Goal: Task Accomplishment & Management: Manage account settings

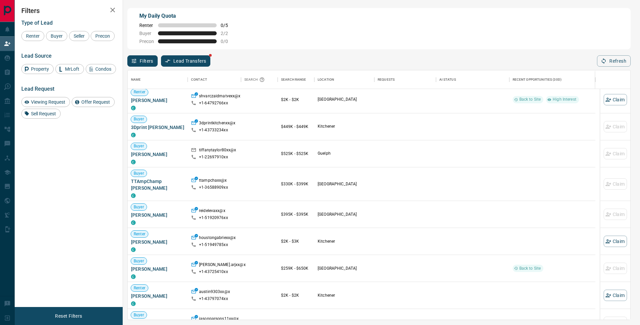
scroll to position [416, 0]
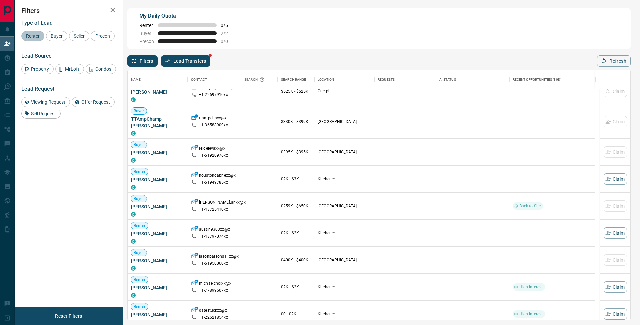
click at [27, 35] on span "Renter" at bounding box center [33, 35] width 18 height 5
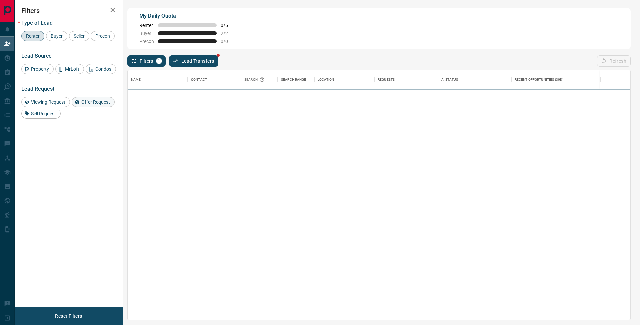
scroll to position [0, 0]
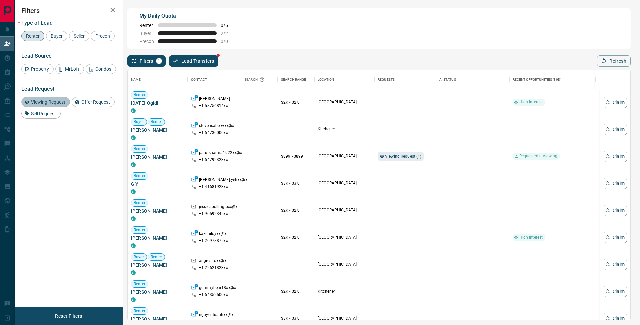
click at [40, 105] on span "Viewing Request" at bounding box center [48, 101] width 39 height 5
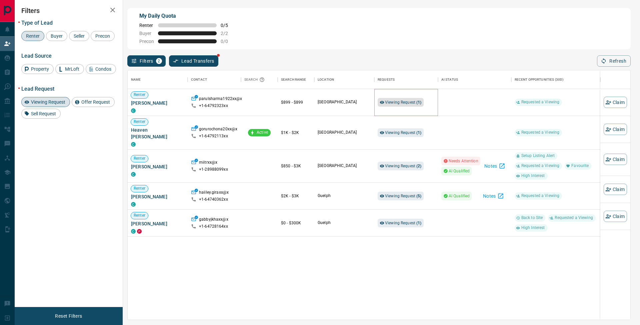
click at [405, 102] on span "Viewing Request ( 1 )" at bounding box center [403, 102] width 37 height 5
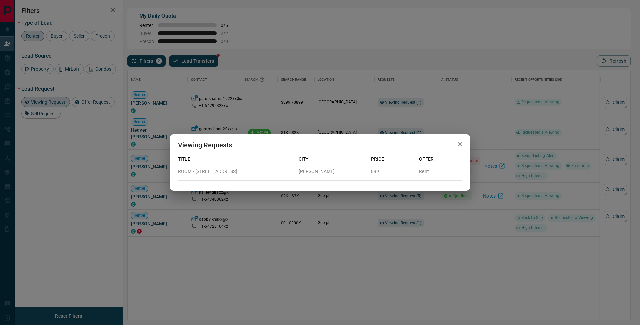
click at [459, 145] on icon "button" at bounding box center [460, 144] width 5 height 5
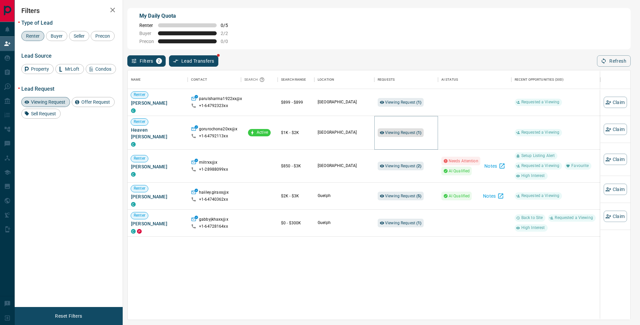
click at [408, 132] on span "Viewing Request ( 1 )" at bounding box center [403, 132] width 37 height 7
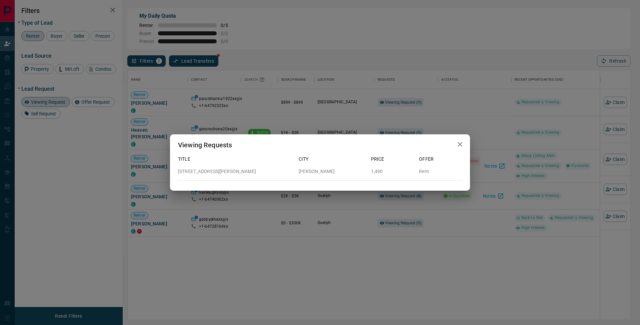
click at [461, 146] on icon "button" at bounding box center [460, 144] width 5 height 5
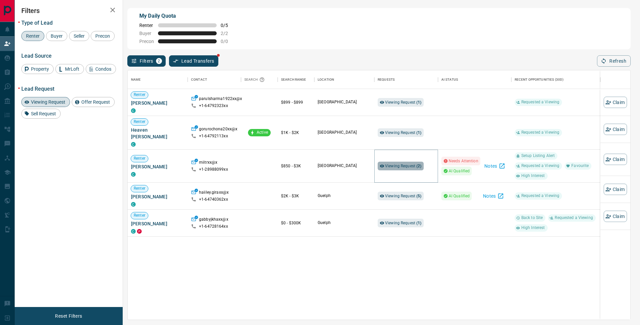
click at [418, 163] on span "Viewing Request ( 2 )" at bounding box center [403, 166] width 37 height 7
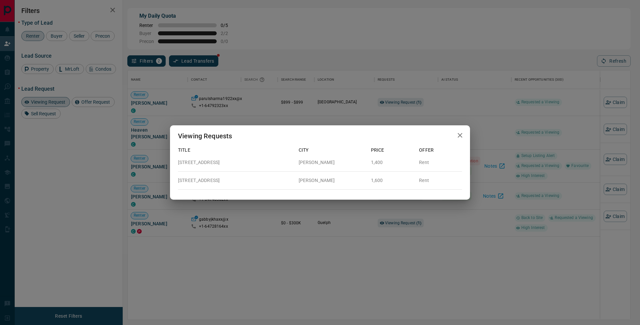
click at [458, 136] on icon "button" at bounding box center [460, 135] width 8 height 8
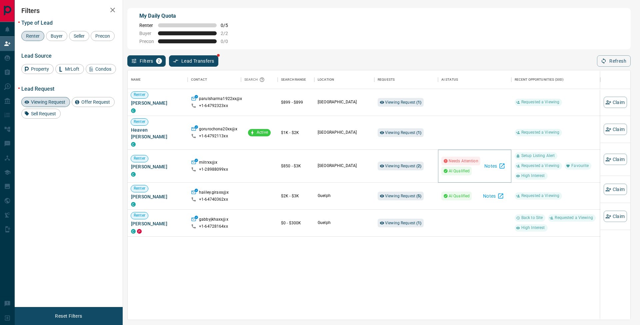
click at [495, 161] on button "Notes" at bounding box center [495, 166] width 26 height 11
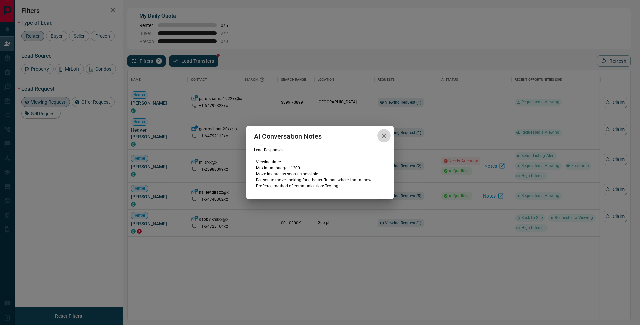
click at [386, 135] on icon "button" at bounding box center [384, 136] width 8 height 8
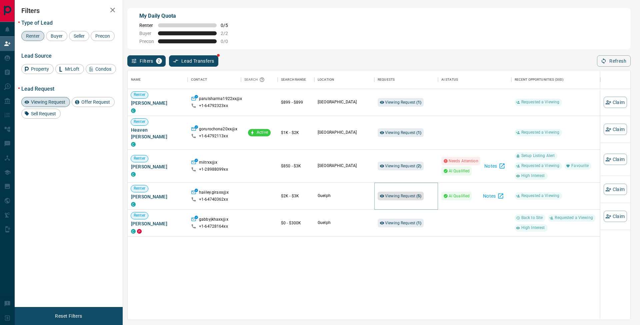
click at [402, 194] on span "Viewing Request ( 5 )" at bounding box center [403, 196] width 37 height 5
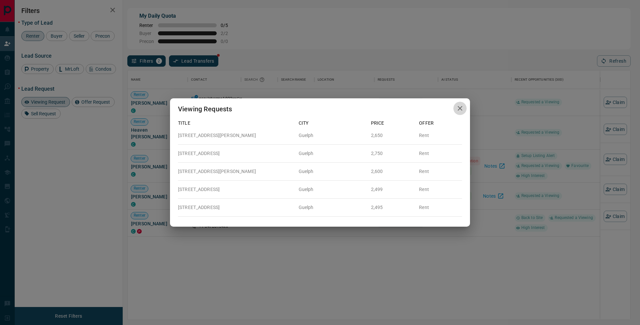
click at [462, 107] on icon "button" at bounding box center [460, 108] width 8 height 8
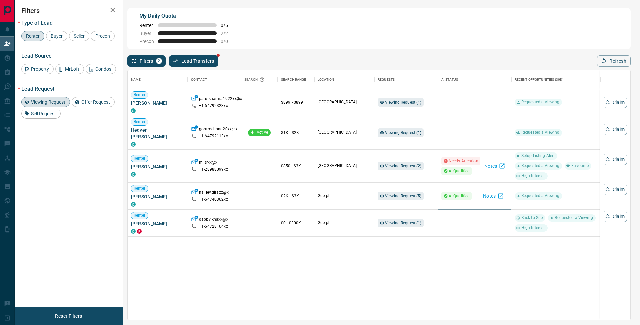
click at [492, 191] on button "Notes" at bounding box center [493, 196] width 29 height 11
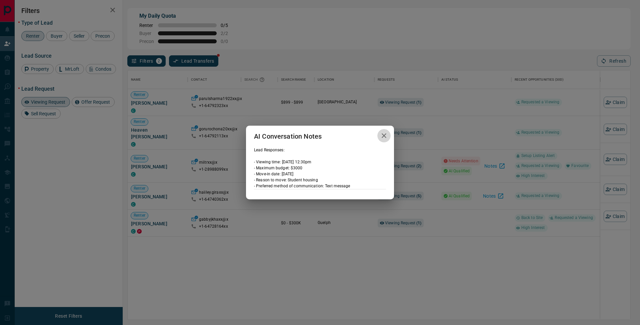
click at [386, 134] on icon "button" at bounding box center [384, 135] width 5 height 5
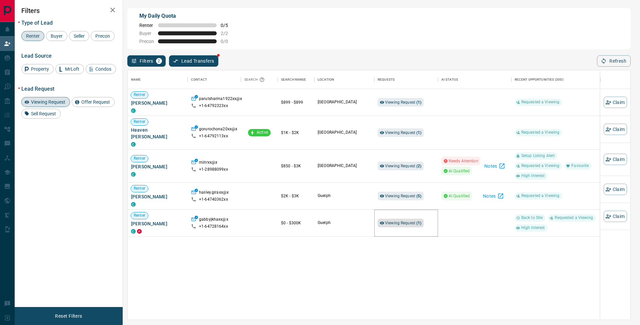
click at [417, 221] on strong "( 1 )" at bounding box center [418, 223] width 5 height 5
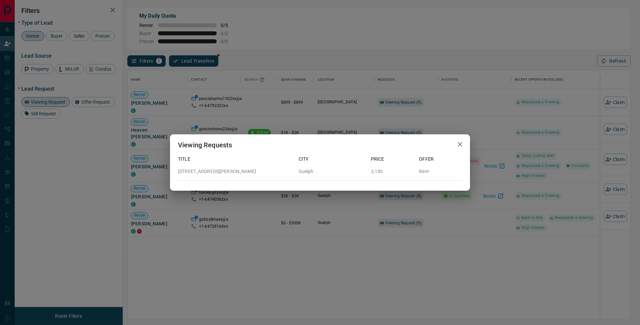
click at [461, 142] on icon "button" at bounding box center [460, 144] width 8 height 8
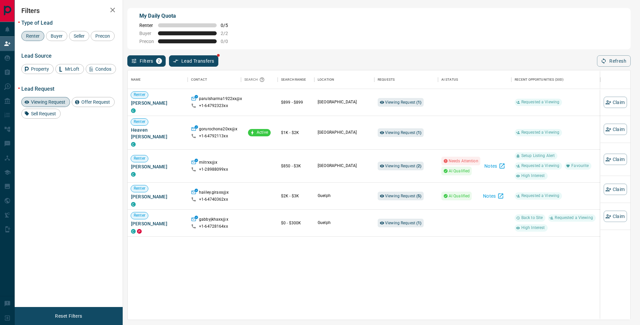
click at [45, 105] on span "Viewing Request" at bounding box center [48, 101] width 39 height 5
click at [40, 37] on span "Renter" at bounding box center [33, 35] width 18 height 5
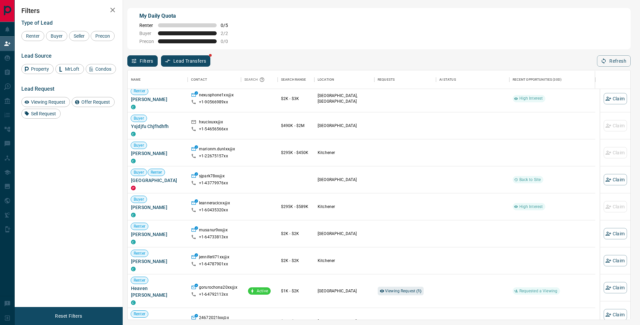
scroll to position [760, 0]
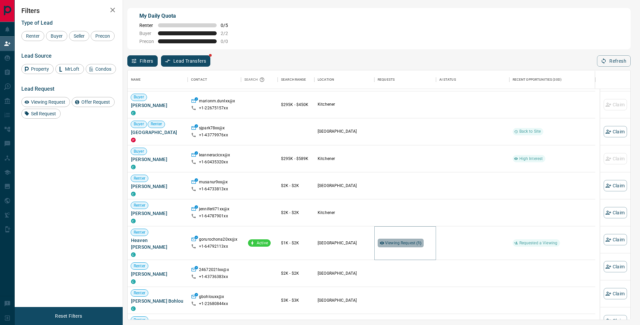
click at [406, 241] on span "Viewing Request ( 1 )" at bounding box center [403, 243] width 37 height 5
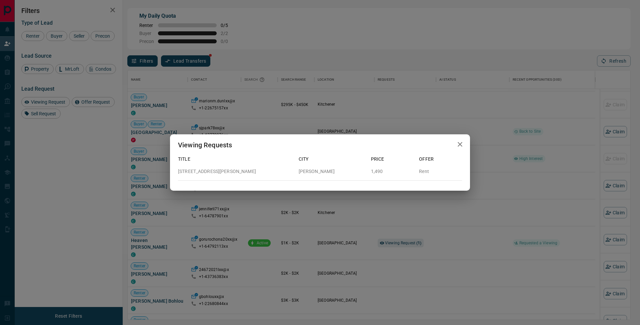
click at [456, 145] on icon "button" at bounding box center [460, 144] width 8 height 8
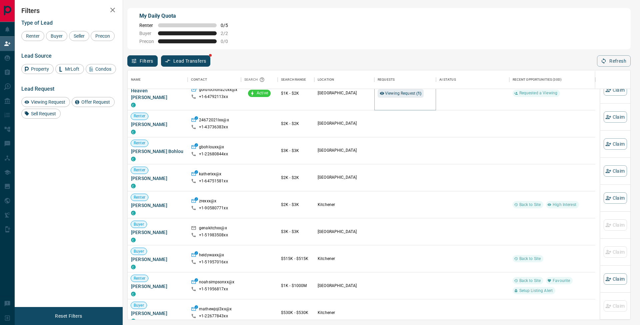
scroll to position [970, 0]
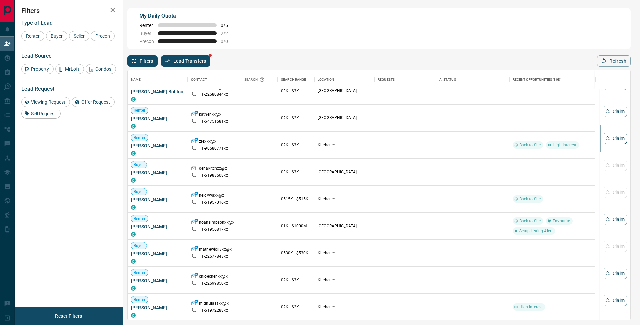
click at [609, 139] on button "Claim" at bounding box center [615, 138] width 23 height 11
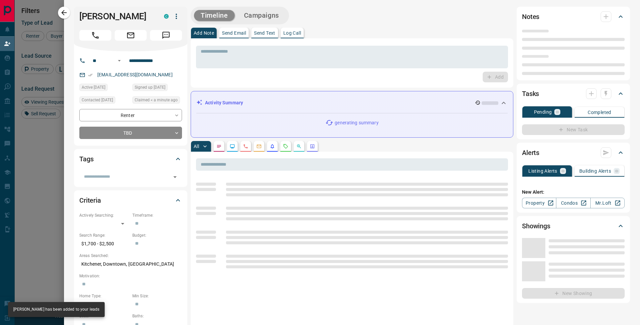
type input "**"
type input "**********"
type input "**"
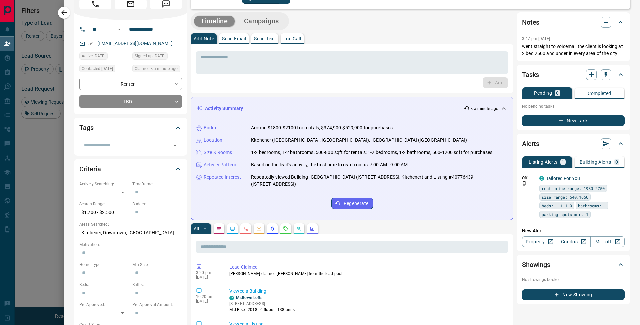
scroll to position [0, 0]
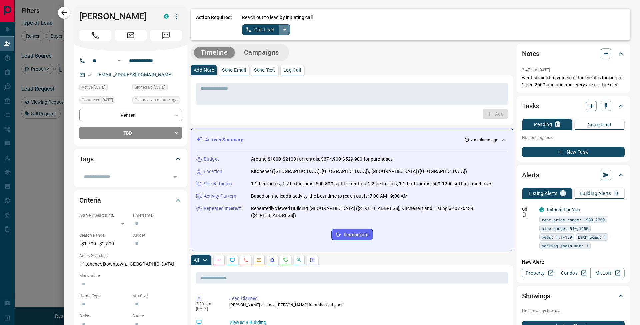
click at [289, 31] on button "split button" at bounding box center [284, 29] width 11 height 11
click at [282, 55] on li "Log Manual Call" at bounding box center [266, 53] width 41 height 10
click at [284, 98] on textarea at bounding box center [352, 94] width 303 height 17
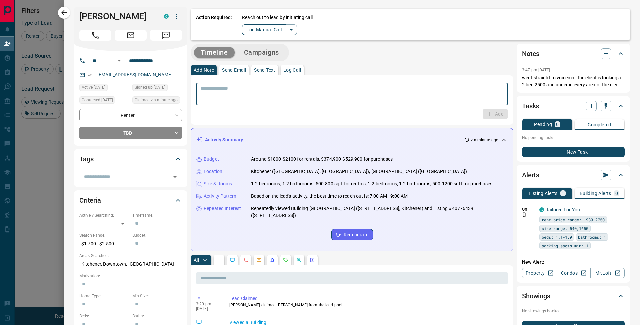
click at [269, 28] on button "Log Manual Call" at bounding box center [264, 29] width 44 height 11
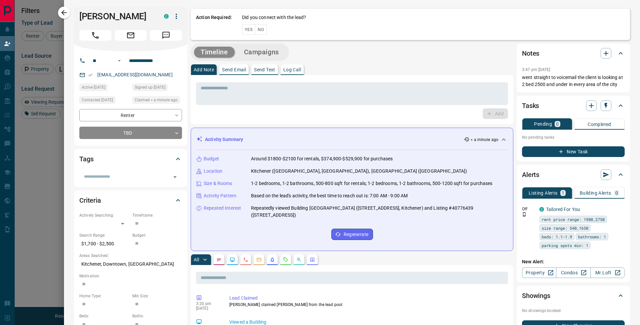
click at [266, 32] on button "No" at bounding box center [261, 29] width 12 height 10
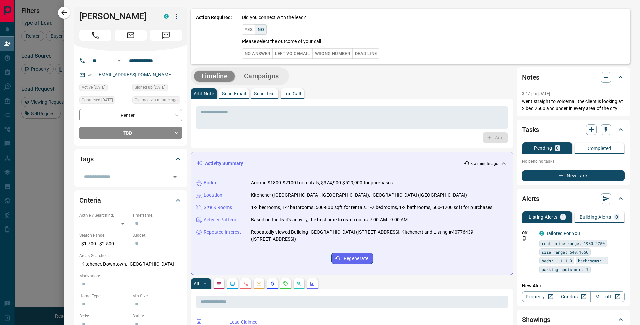
click at [267, 54] on button "No Answer" at bounding box center [257, 53] width 31 height 10
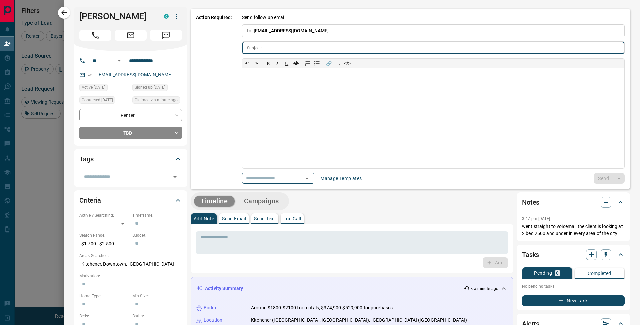
type input "**********"
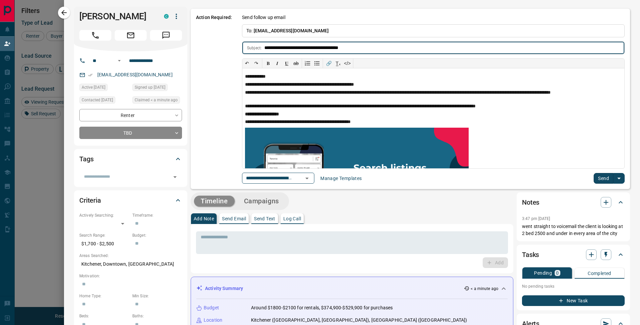
click at [596, 176] on button "Send" at bounding box center [604, 178] width 20 height 11
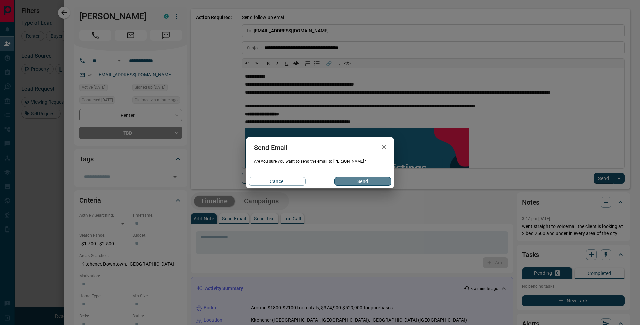
click at [366, 179] on button "Send" at bounding box center [362, 181] width 57 height 9
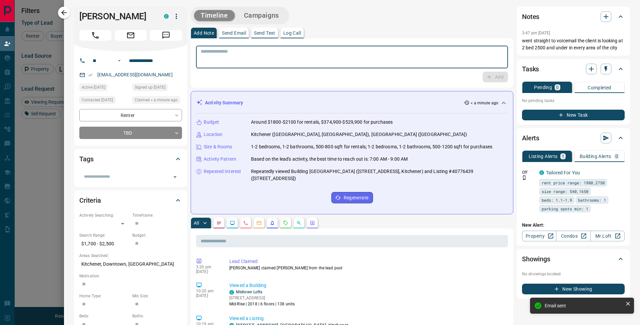
click at [237, 52] on textarea at bounding box center [352, 57] width 303 height 17
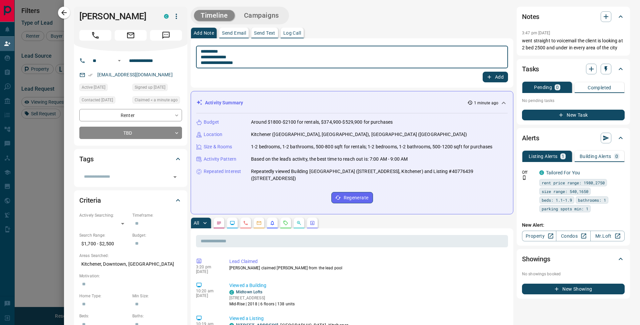
type textarea "**********"
click at [499, 79] on button "Add" at bounding box center [495, 77] width 25 height 11
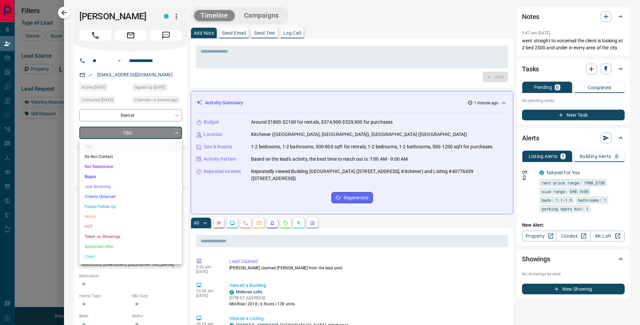
drag, startPoint x: 123, startPoint y: 135, endPoint x: 125, endPoint y: 147, distance: 12.4
click at [123, 135] on body "Lead Transfers Claim Leads My Leads Tasks Opportunities Deals Campaigns Automat…" at bounding box center [320, 136] width 640 height 273
click at [121, 175] on li "Bogus" at bounding box center [130, 177] width 103 height 10
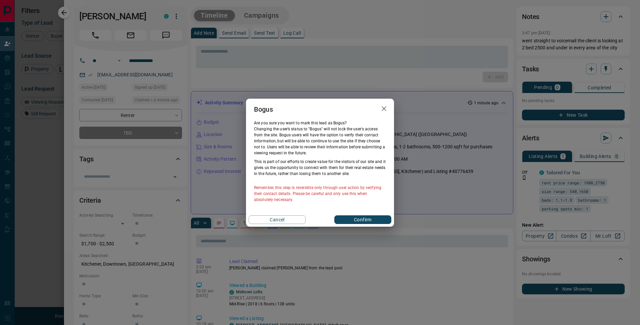
click at [371, 217] on button "Confirm" at bounding box center [362, 219] width 57 height 9
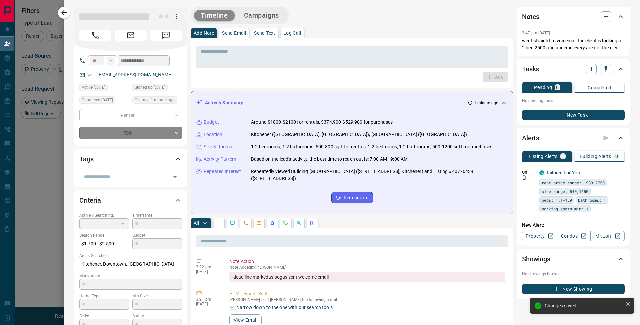
type input "**********"
type input "*"
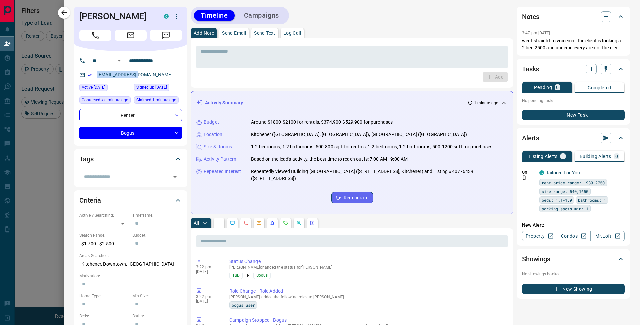
scroll to position [5, 5]
click at [561, 114] on button "New Task" at bounding box center [573, 115] width 103 height 11
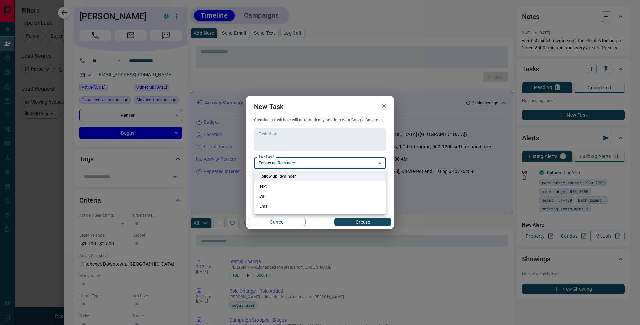
click at [280, 165] on body "Lead Transfers Claim Leads My Leads Tasks Opportunities Deals Campaigns Automat…" at bounding box center [320, 136] width 640 height 273
click at [272, 196] on li "Call" at bounding box center [320, 196] width 132 height 10
type input "**********"
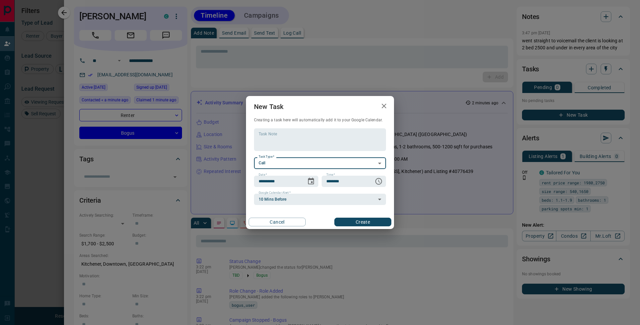
click at [271, 202] on body "Lead Transfers Claim Leads My Leads Tasks Opportunities Deals Campaigns Automat…" at bounding box center [320, 136] width 640 height 273
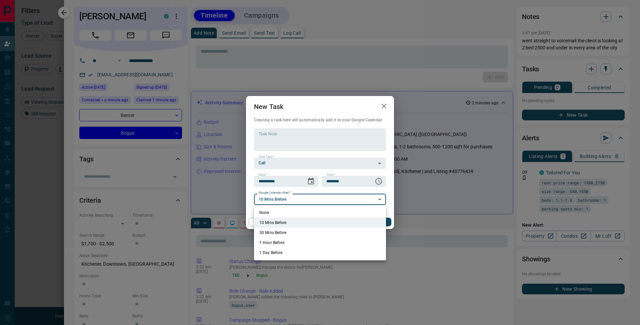
click at [268, 211] on li "None" at bounding box center [320, 213] width 132 height 10
type input "*"
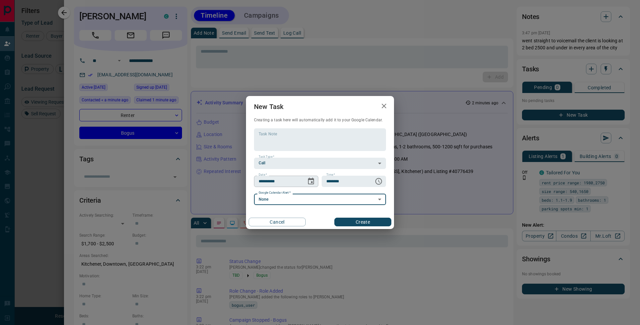
click at [310, 180] on icon "Choose date, selected date is Oct 16, 2025" at bounding box center [311, 181] width 8 height 8
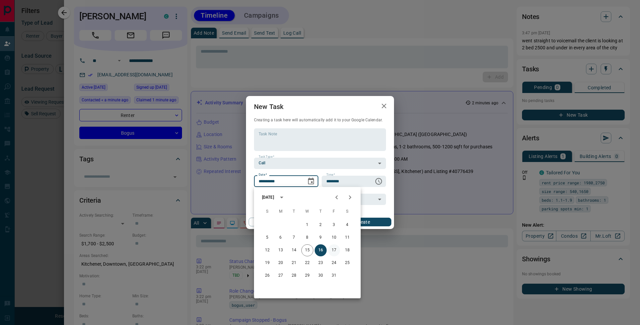
click at [333, 252] on button "17" at bounding box center [334, 250] width 12 height 12
type input "**********"
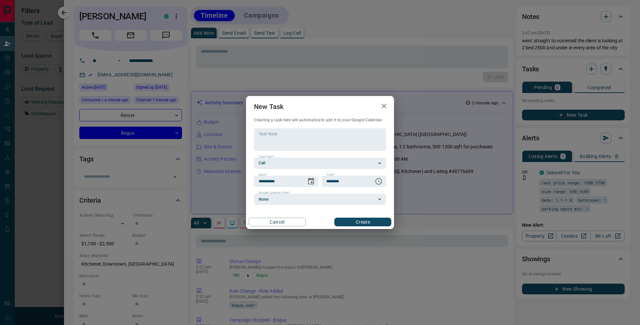
click at [376, 226] on button "Create" at bounding box center [362, 222] width 57 height 9
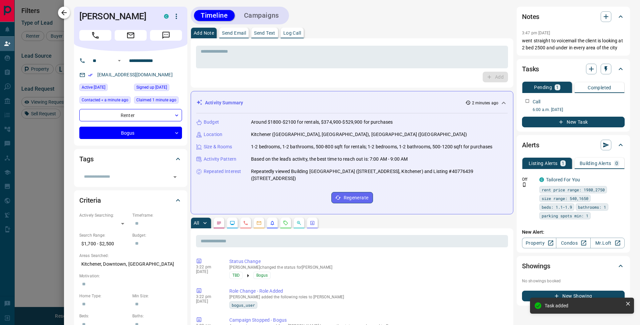
click at [69, 13] on button "button" at bounding box center [64, 13] width 12 height 12
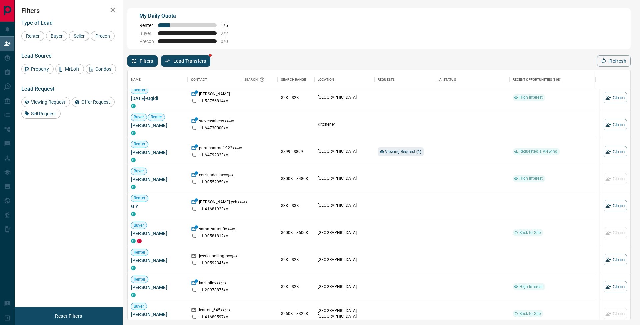
scroll to position [27, 0]
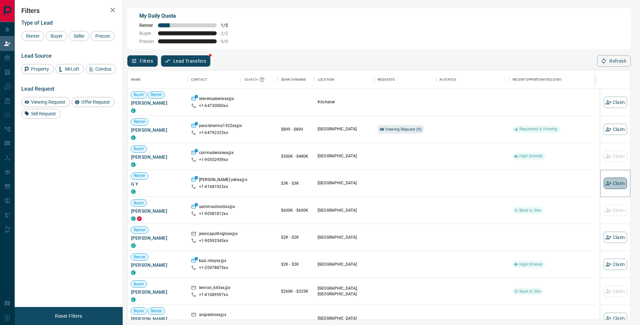
click at [614, 184] on button "Claim" at bounding box center [615, 183] width 23 height 11
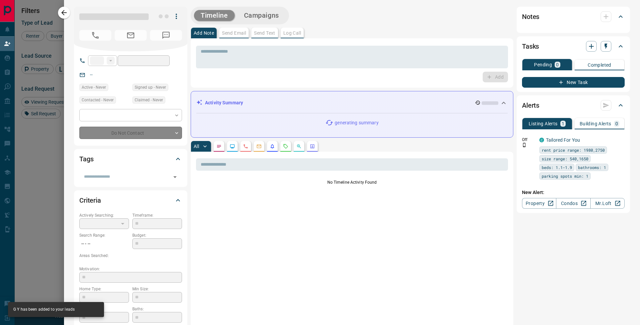
type input "**"
type input "**********"
type input "**"
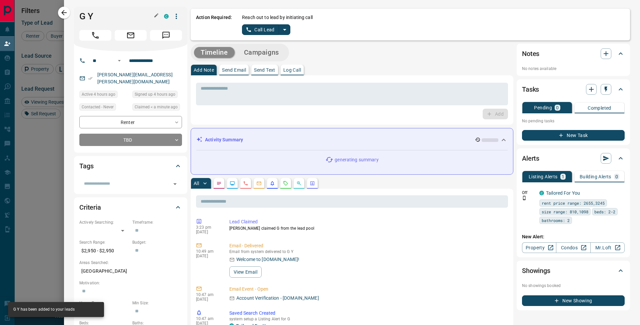
click at [157, 16] on icon "button" at bounding box center [156, 15] width 4 height 4
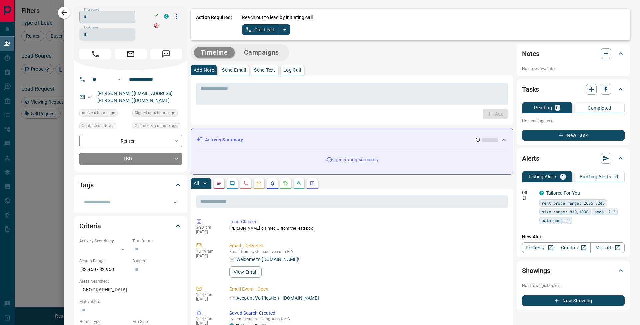
click at [95, 18] on input "*" at bounding box center [107, 17] width 56 height 12
type input "***"
click at [99, 32] on input "*" at bounding box center [107, 34] width 56 height 12
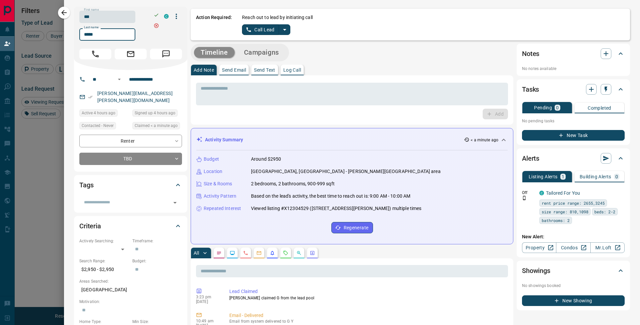
type input "*****"
click at [157, 13] on icon "button" at bounding box center [156, 14] width 5 height 5
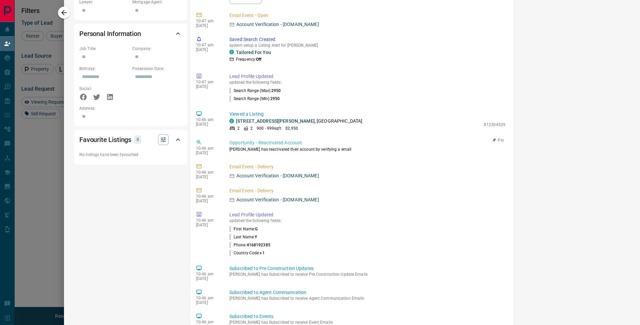
scroll to position [61, 0]
click at [273, 118] on link "[STREET_ADDRESS][PERSON_NAME]" at bounding box center [275, 120] width 79 height 5
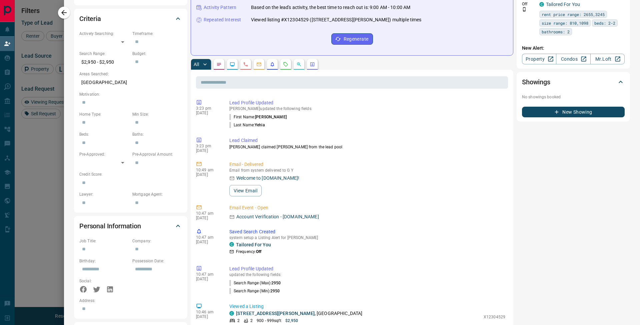
scroll to position [0, 0]
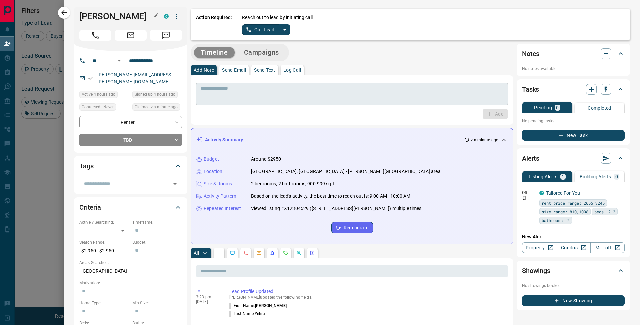
click at [291, 89] on textarea at bounding box center [352, 94] width 303 height 17
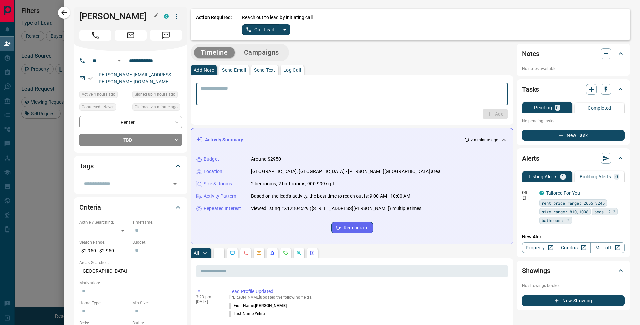
click at [285, 26] on icon "split button" at bounding box center [285, 30] width 8 height 8
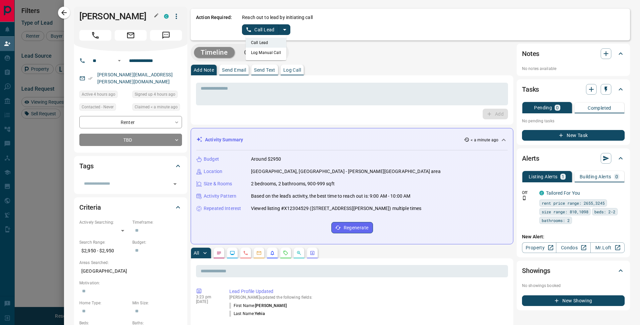
click at [279, 53] on li "Log Manual Call" at bounding box center [266, 53] width 41 height 10
click at [263, 29] on button "Log Manual Call" at bounding box center [264, 29] width 44 height 11
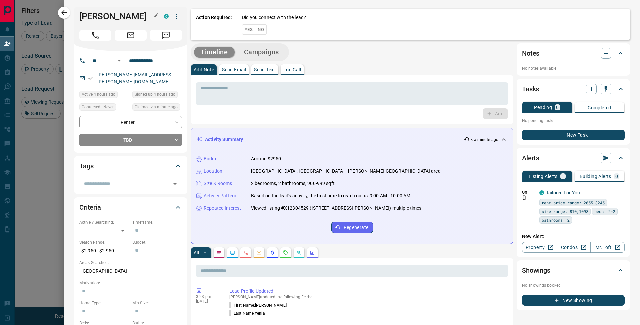
click at [266, 29] on button "No" at bounding box center [261, 29] width 12 height 10
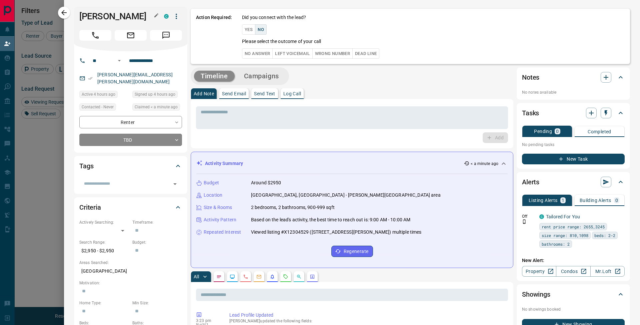
click at [393, 80] on div "Timeline Campaigns" at bounding box center [352, 76] width 323 height 18
click at [252, 29] on button "Yes" at bounding box center [248, 29] width 13 height 10
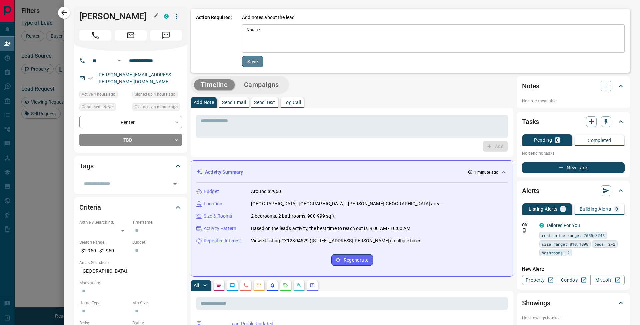
click at [254, 64] on button "Save" at bounding box center [252, 61] width 21 height 11
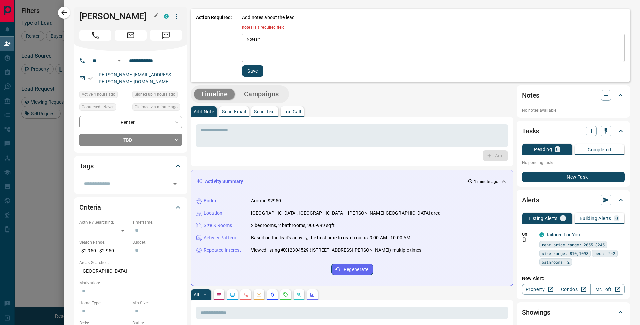
click at [278, 41] on textarea "Notes   *" at bounding box center [433, 48] width 373 height 23
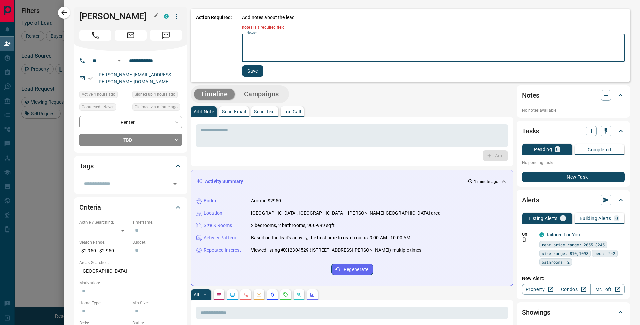
click at [366, 87] on div "Timeline Campaigns" at bounding box center [352, 94] width 323 height 18
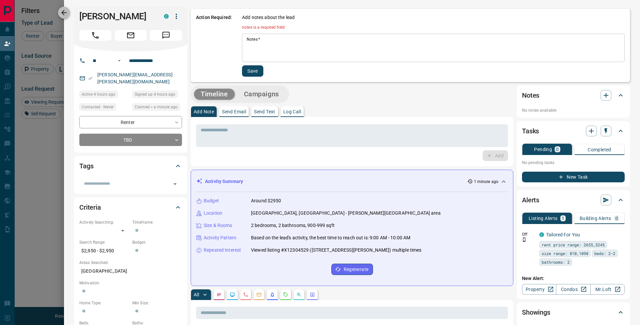
click at [67, 13] on icon "button" at bounding box center [64, 13] width 8 height 8
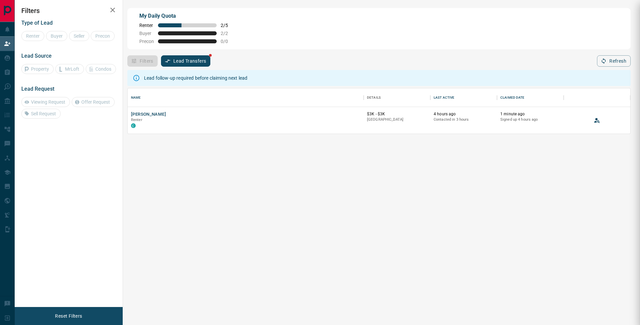
scroll to position [5, 5]
click at [144, 112] on button "[PERSON_NAME]" at bounding box center [148, 114] width 35 height 6
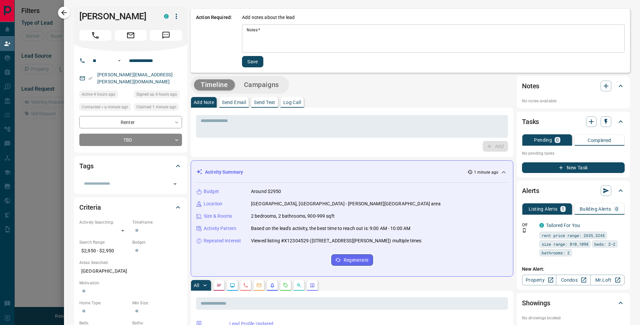
click at [514, 69] on div "Action Required: Add notes about the lead Notes   * * Notes   * Save" at bounding box center [410, 41] width 439 height 64
click at [261, 86] on button "Campaigns" at bounding box center [261, 84] width 48 height 11
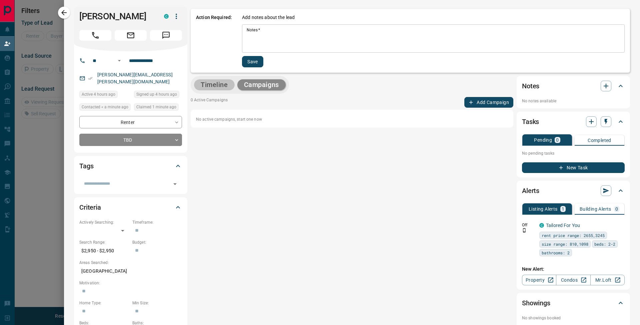
click at [211, 84] on button "Timeline" at bounding box center [214, 84] width 41 height 11
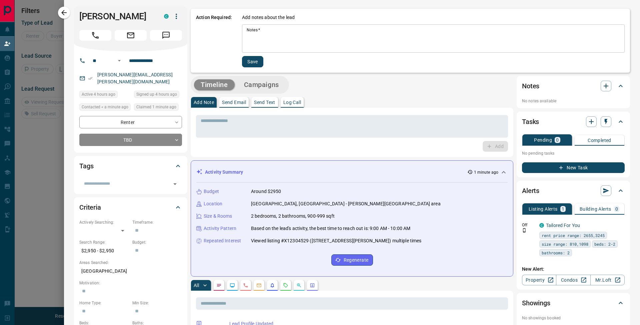
click at [261, 33] on textarea "Notes   *" at bounding box center [433, 38] width 373 height 23
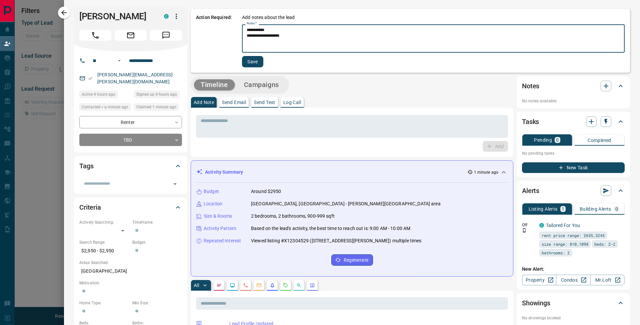
type textarea "**********"
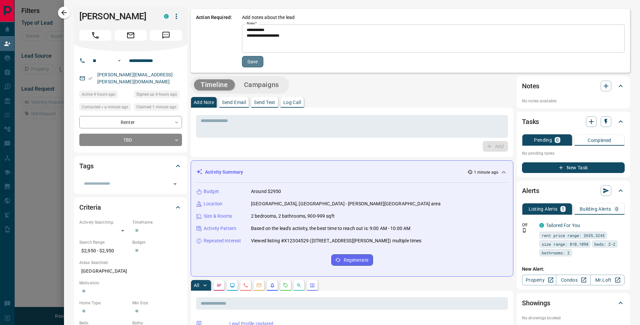
click at [257, 62] on button "Save" at bounding box center [252, 61] width 21 height 11
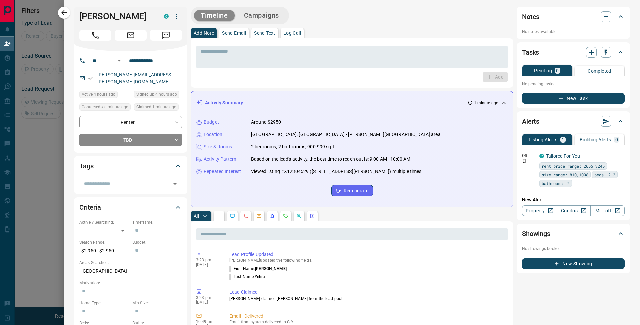
click at [262, 17] on button "Campaigns" at bounding box center [261, 15] width 48 height 11
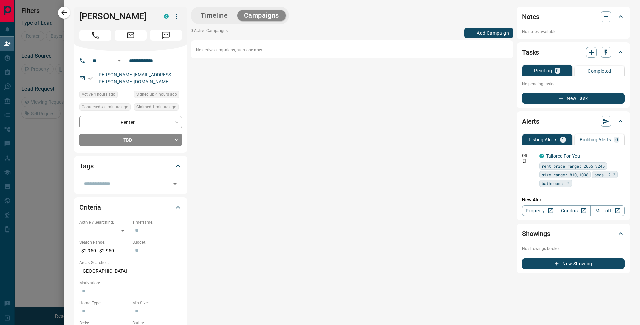
click at [490, 32] on button "Add Campaign" at bounding box center [488, 33] width 49 height 11
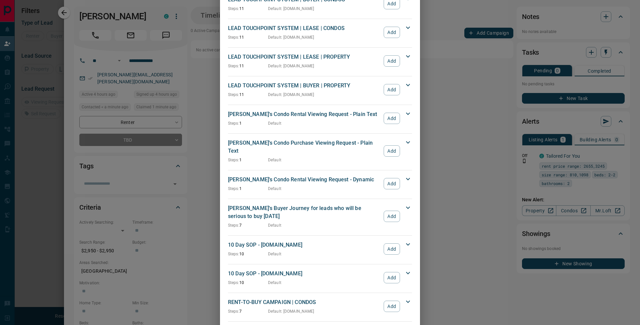
scroll to position [271, 0]
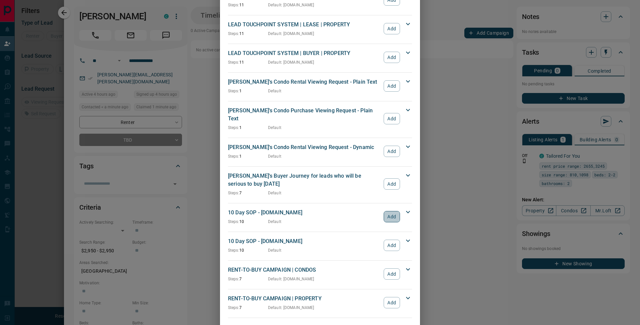
click at [390, 211] on button "Add" at bounding box center [392, 216] width 16 height 11
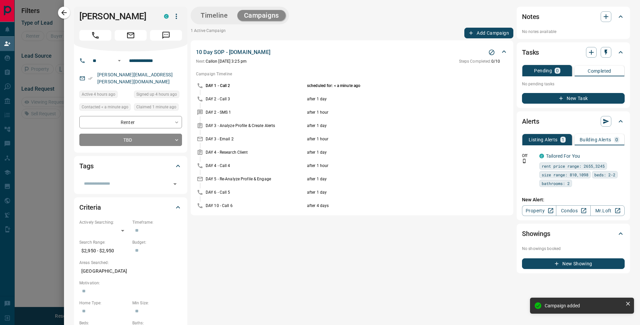
click at [214, 13] on button "Timeline" at bounding box center [214, 15] width 41 height 11
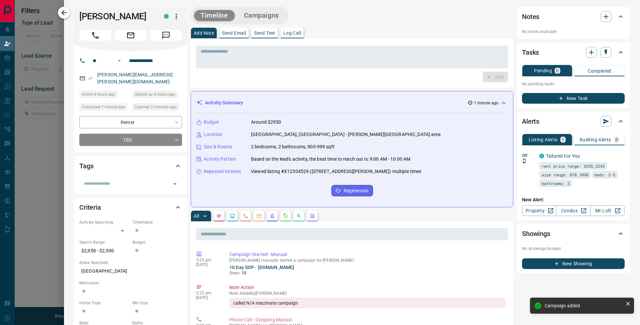
click at [64, 14] on icon "button" at bounding box center [64, 13] width 8 height 8
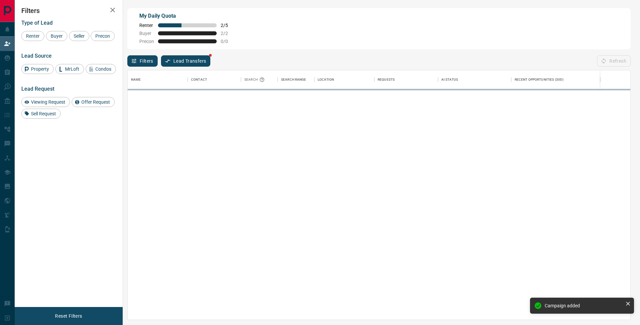
scroll to position [244, 498]
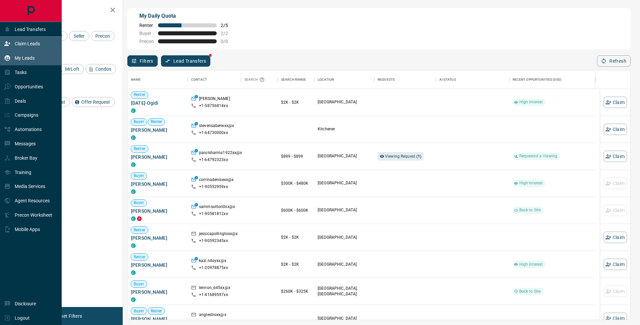
click at [6, 55] on icon at bounding box center [7, 58] width 7 height 7
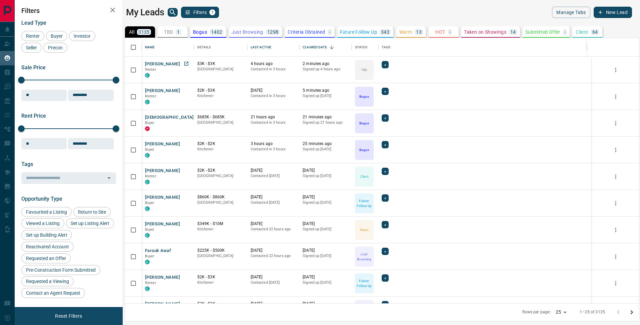
scroll to position [260, 509]
click at [151, 63] on button "[PERSON_NAME]" at bounding box center [162, 64] width 35 height 6
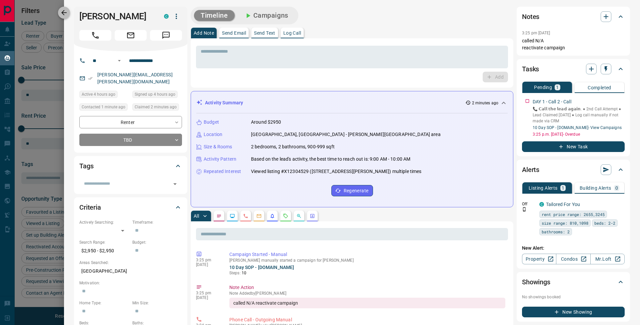
click at [65, 11] on icon "button" at bounding box center [64, 13] width 8 height 8
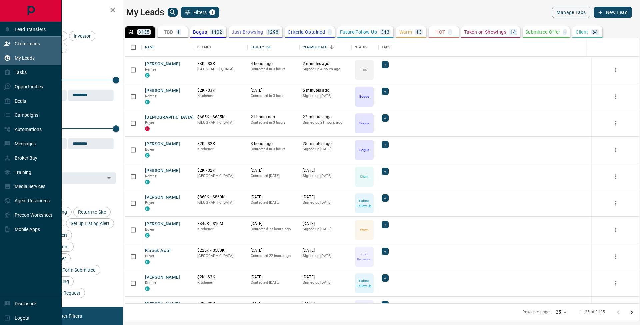
click at [9, 45] on icon at bounding box center [7, 43] width 7 height 7
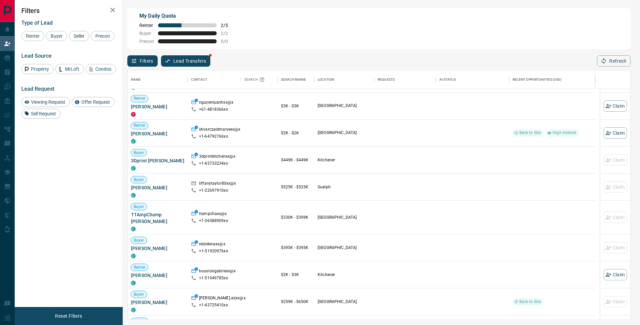
scroll to position [325, 0]
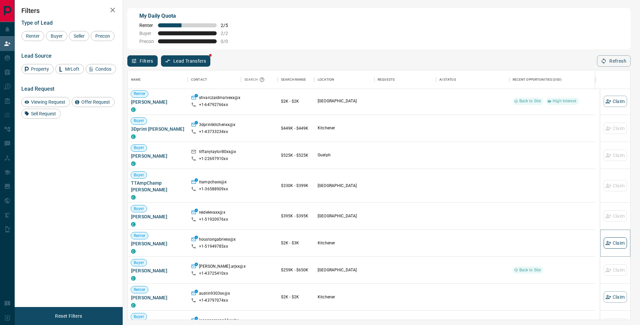
click at [620, 243] on button "Claim" at bounding box center [615, 242] width 23 height 11
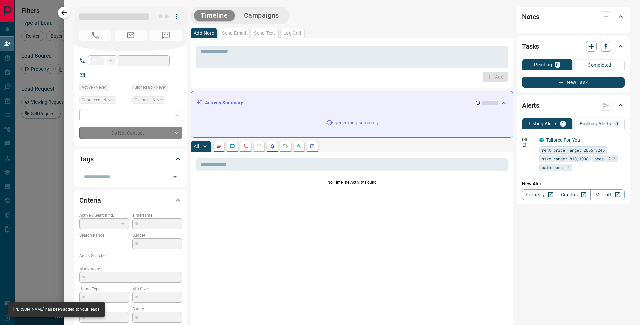
type input "**"
type input "**********"
type input "**"
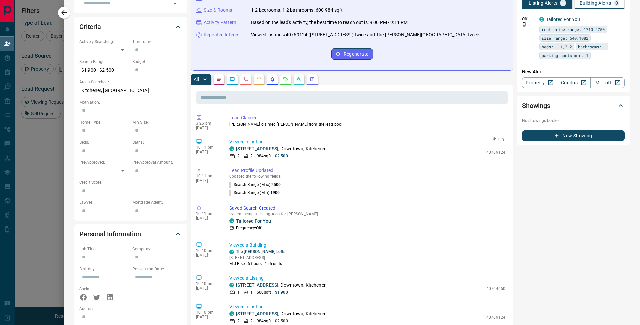
scroll to position [0, 0]
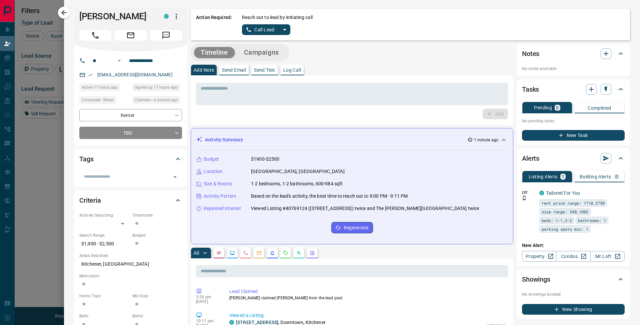
drag, startPoint x: 286, startPoint y: 33, endPoint x: 286, endPoint y: 43, distance: 10.3
click at [286, 33] on icon "split button" at bounding box center [285, 30] width 8 height 8
click at [277, 54] on li "Log Manual Call" at bounding box center [266, 53] width 41 height 10
click at [268, 28] on button "Log Manual Call" at bounding box center [264, 29] width 44 height 11
click at [249, 27] on button "Yes" at bounding box center [248, 29] width 13 height 10
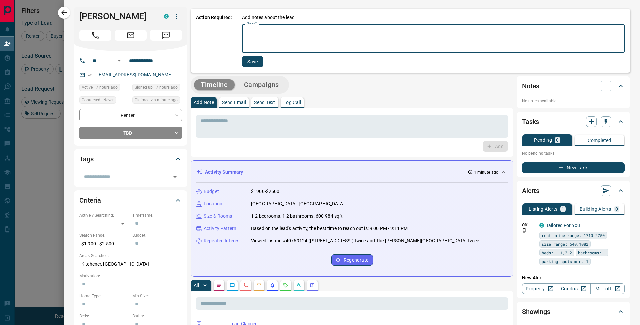
click at [277, 37] on textarea "Notes   *" at bounding box center [433, 38] width 373 height 23
click at [255, 41] on textarea "**********" at bounding box center [431, 38] width 369 height 23
click at [267, 50] on div "**********" at bounding box center [433, 38] width 383 height 28
click at [257, 49] on textarea "**********" at bounding box center [431, 38] width 369 height 23
click at [283, 42] on textarea "**********" at bounding box center [431, 38] width 369 height 23
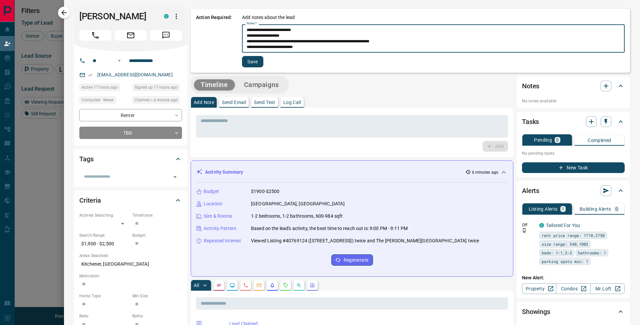
click at [299, 47] on textarea "**********" at bounding box center [431, 38] width 369 height 23
click at [268, 43] on textarea "**********" at bounding box center [431, 38] width 369 height 23
type textarea "**********"
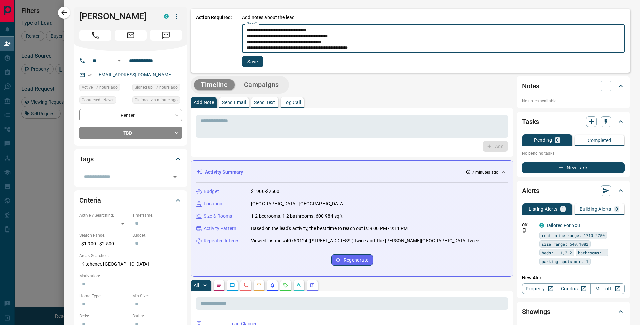
click at [254, 62] on button "Save" at bounding box center [252, 61] width 21 height 11
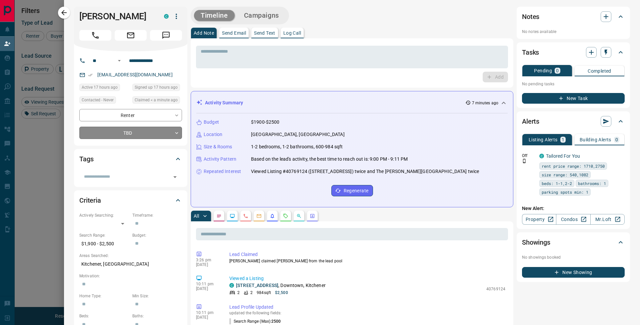
click at [105, 136] on body "Lead Transfers Claim Leads My Leads Tasks Opportunities Deals Campaigns Automat…" at bounding box center [320, 136] width 640 height 273
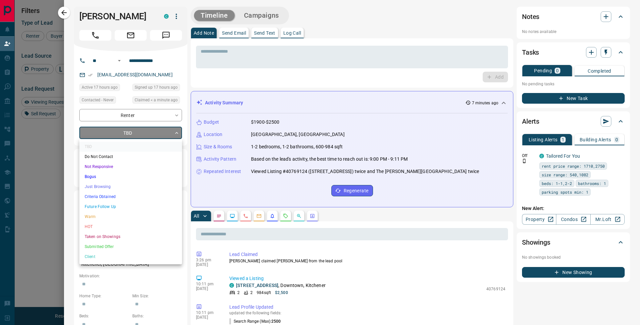
click at [110, 207] on li "Future Follow Up" at bounding box center [130, 207] width 103 height 10
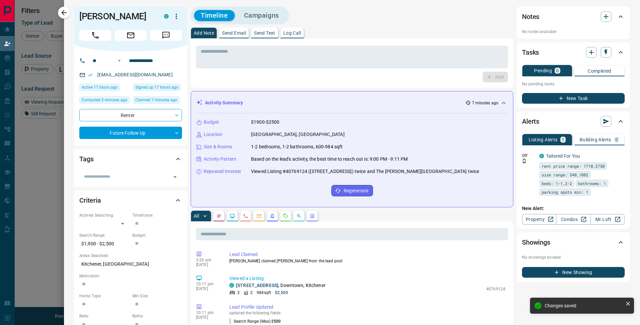
type input "*"
click at [550, 92] on div "New Task" at bounding box center [573, 96] width 103 height 15
click at [548, 100] on button "New Task" at bounding box center [573, 98] width 103 height 11
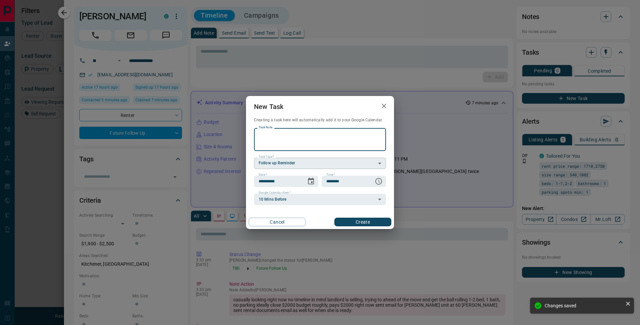
click at [285, 164] on body "Lead Transfers Claim Leads My Leads Tasks Opportunities Deals Campaigns Automat…" at bounding box center [320, 136] width 640 height 273
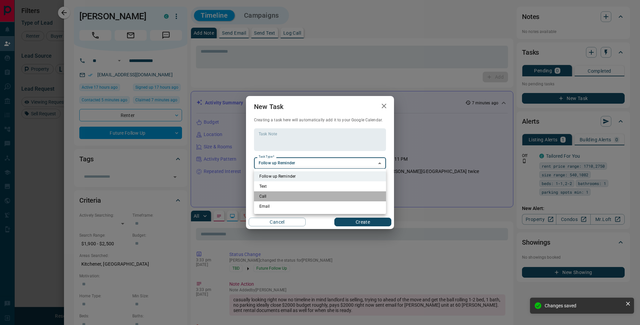
click at [272, 197] on li "Call" at bounding box center [320, 196] width 132 height 10
type input "**********"
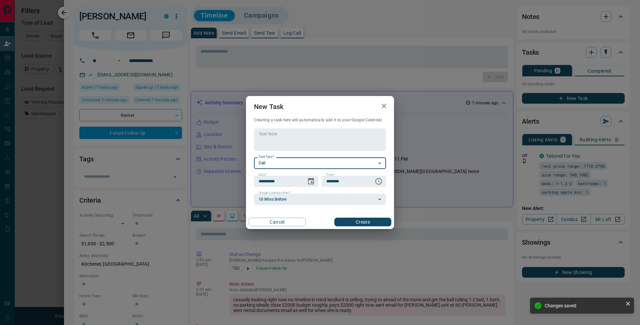
click at [272, 202] on body "Lead Transfers Claim Leads My Leads Tasks Opportunities Deals Campaigns Automat…" at bounding box center [320, 136] width 640 height 273
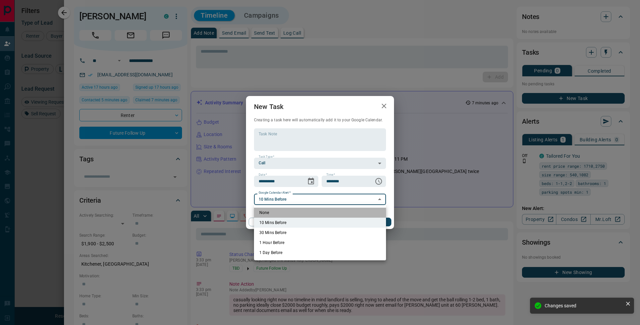
click at [269, 214] on li "None" at bounding box center [320, 213] width 132 height 10
type input "*"
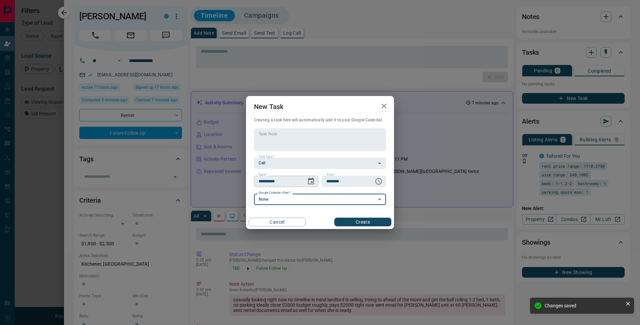
click at [313, 181] on icon "Choose date, selected date is Oct 16, 2025" at bounding box center [311, 181] width 8 height 8
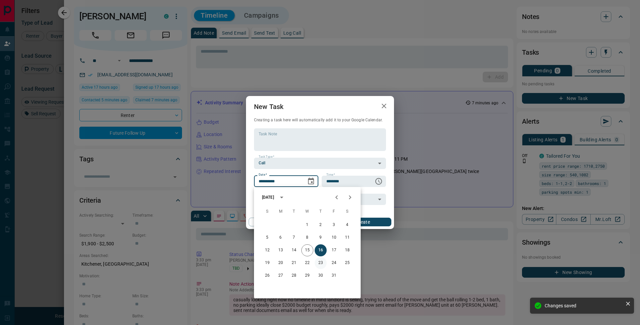
click at [323, 263] on button "23" at bounding box center [321, 263] width 12 height 12
type input "**********"
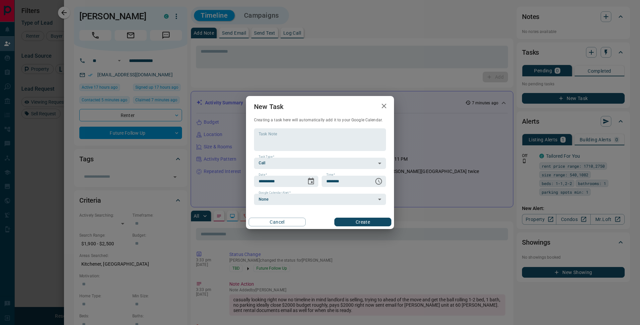
click at [361, 226] on div "Cancel Create" at bounding box center [320, 222] width 148 height 14
click at [382, 219] on button "Create" at bounding box center [362, 222] width 57 height 9
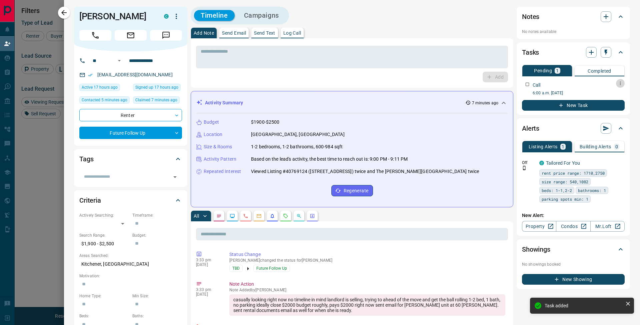
click at [618, 85] on icon "button" at bounding box center [620, 83] width 5 height 5
click at [612, 93] on li "Edit" at bounding box center [604, 96] width 29 height 10
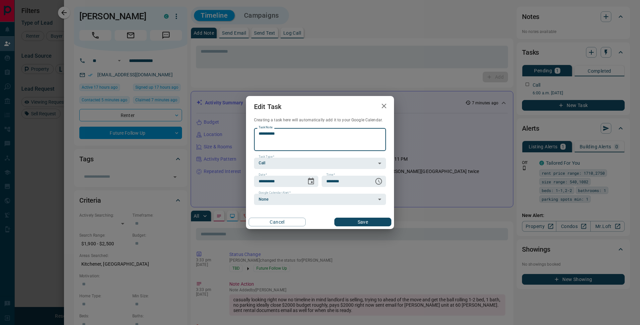
type textarea "*********"
click at [374, 224] on button "Save" at bounding box center [362, 222] width 57 height 9
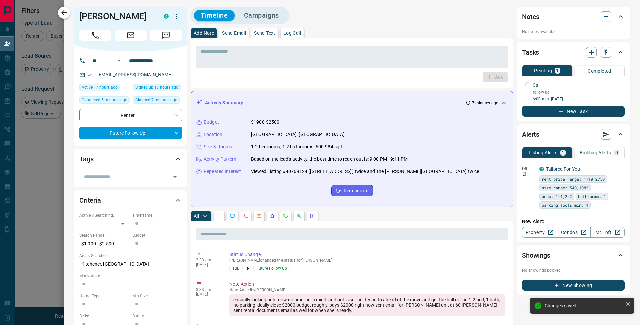
click at [69, 13] on button "button" at bounding box center [64, 13] width 12 height 12
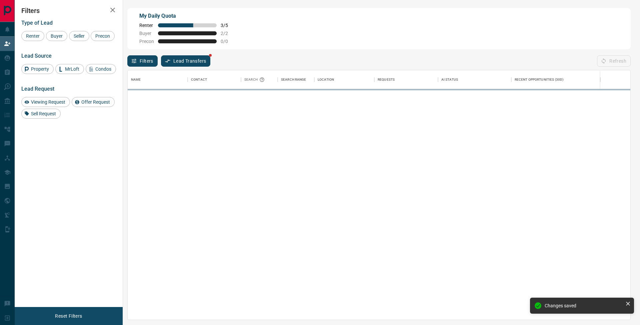
scroll to position [244, 498]
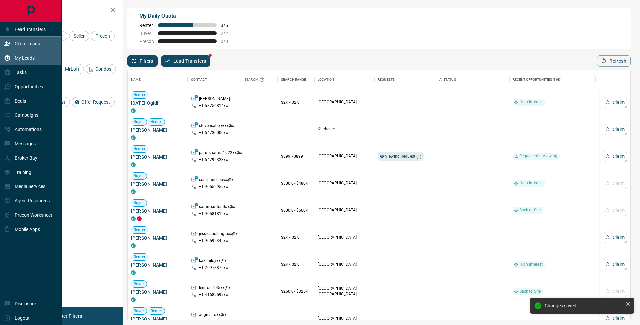
click at [8, 55] on icon at bounding box center [7, 58] width 7 height 7
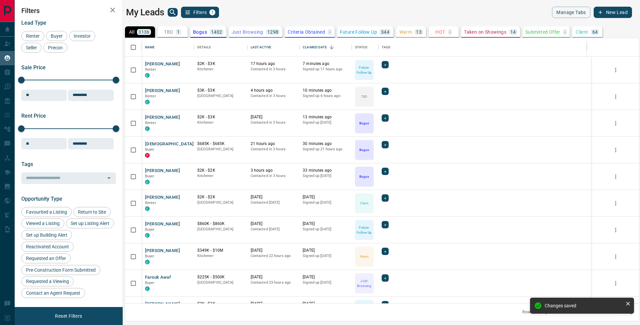
scroll to position [260, 509]
click at [175, 12] on icon "search button" at bounding box center [173, 12] width 8 height 8
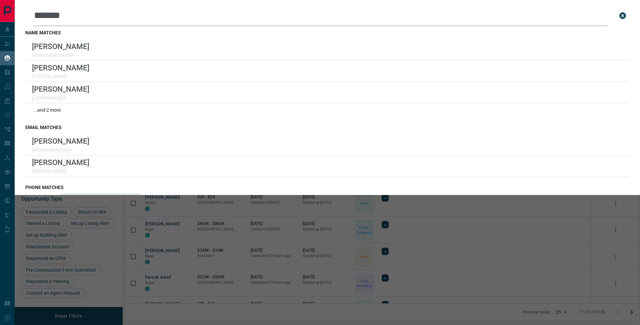
type input "*******"
click at [619, 13] on icon "close search bar" at bounding box center [622, 15] width 7 height 7
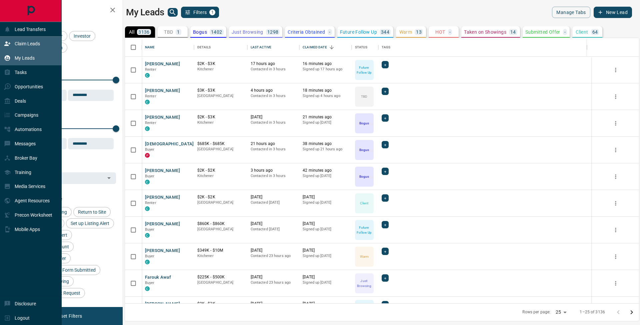
click at [36, 41] on div "Claim Leads" at bounding box center [22, 43] width 36 height 11
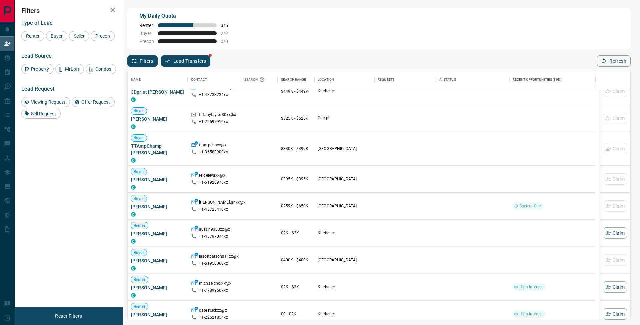
scroll to position [418, 0]
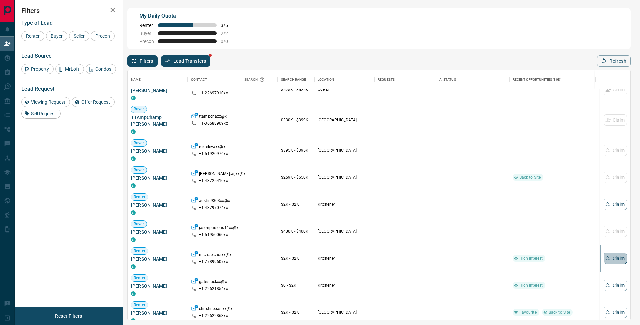
click at [609, 257] on button "Claim" at bounding box center [615, 258] width 23 height 11
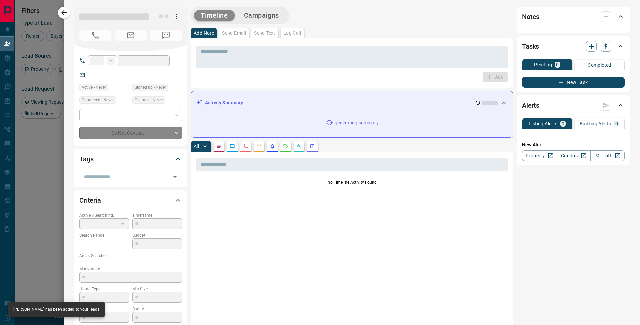
type input "**"
type input "**********"
type input "**"
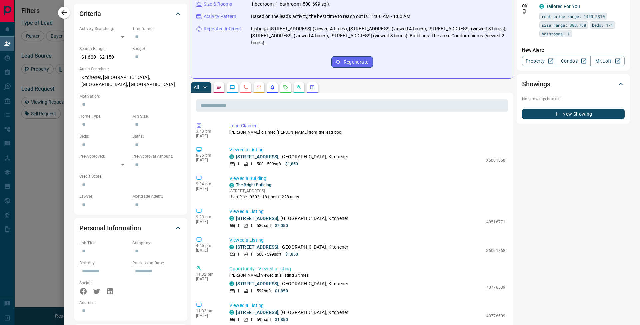
scroll to position [0, 0]
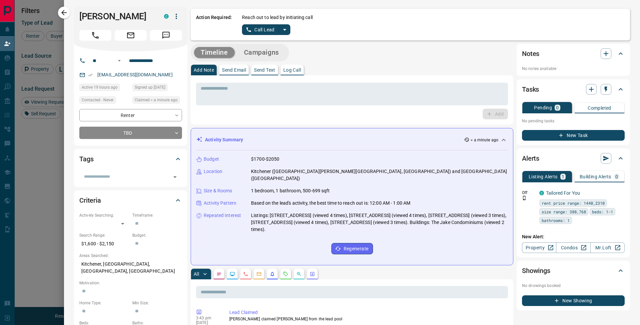
click at [283, 31] on icon "split button" at bounding box center [285, 30] width 8 height 8
click at [280, 52] on li "Log Manual Call" at bounding box center [266, 53] width 41 height 10
click at [617, 193] on icon "button" at bounding box center [620, 192] width 6 height 6
click at [615, 223] on li "Delete" at bounding box center [604, 226] width 29 height 11
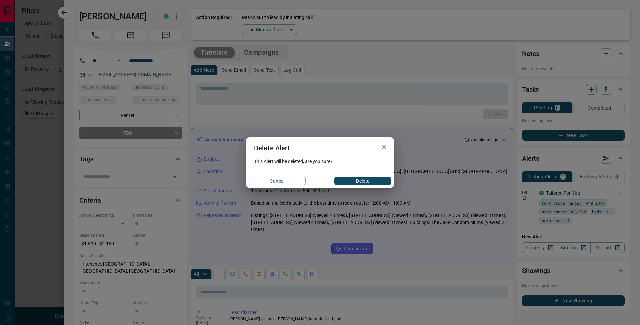
click at [387, 182] on button "Delete" at bounding box center [362, 181] width 57 height 9
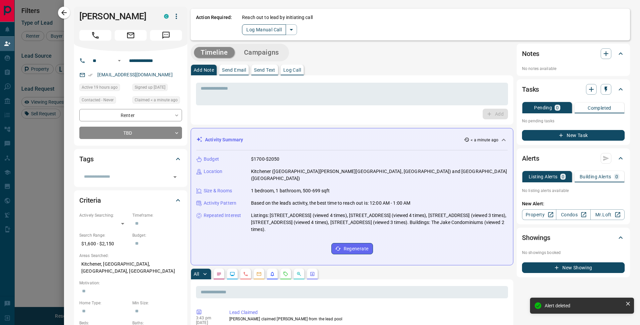
click at [270, 26] on button "Log Manual Call" at bounding box center [264, 29] width 44 height 11
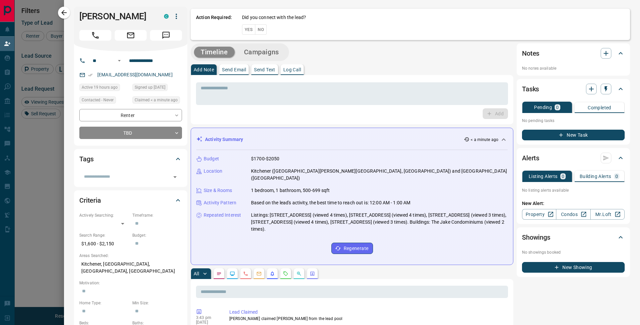
click at [261, 30] on button "No" at bounding box center [261, 29] width 12 height 10
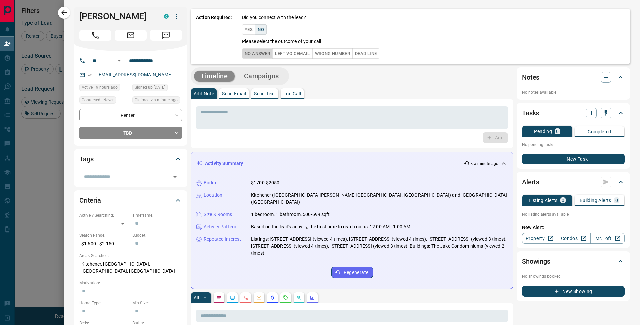
click at [267, 52] on button "No Answer" at bounding box center [257, 53] width 31 height 10
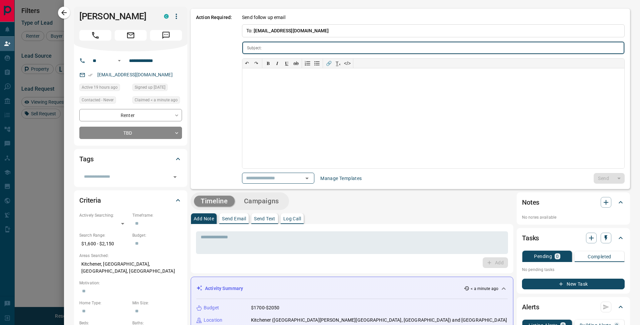
type input "**********"
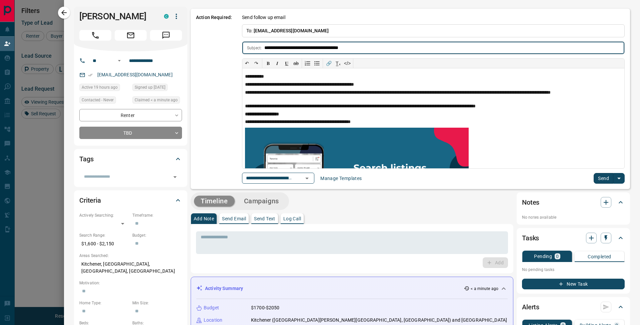
click at [601, 181] on button "Send" at bounding box center [604, 178] width 20 height 11
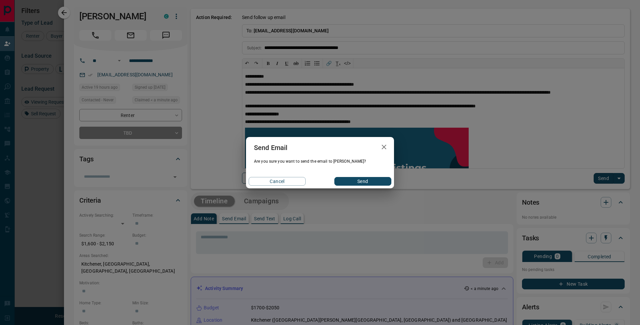
click at [367, 181] on button "Send" at bounding box center [362, 181] width 57 height 9
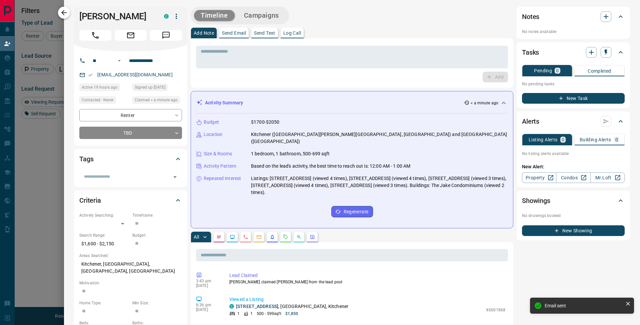
click at [67, 13] on icon "button" at bounding box center [64, 13] width 8 height 8
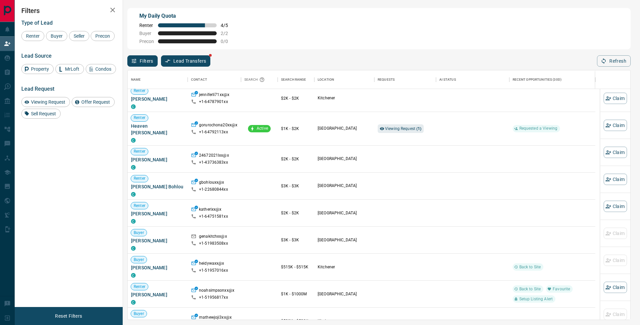
scroll to position [885, 0]
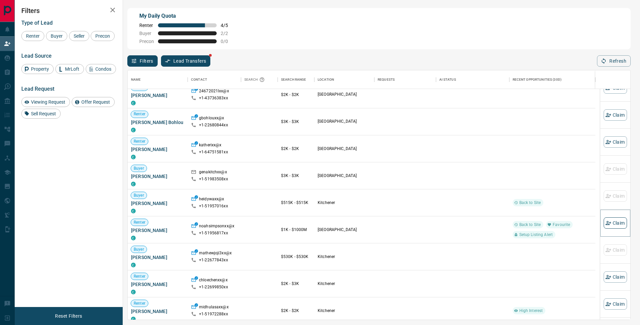
click at [612, 221] on button "Claim" at bounding box center [615, 222] width 23 height 11
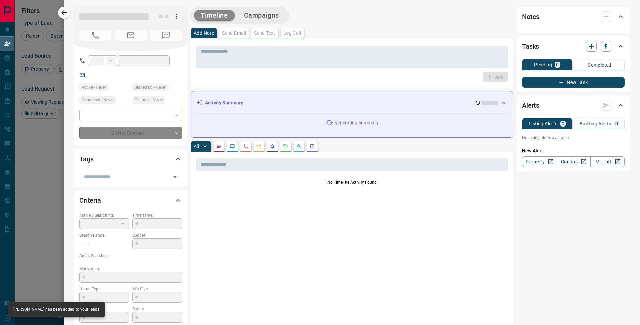
type input "**"
type input "**********"
type input "**"
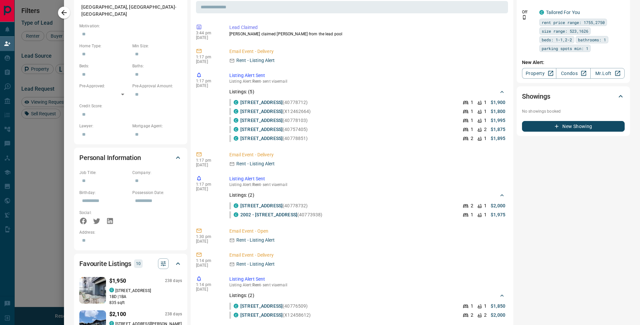
scroll to position [0, 0]
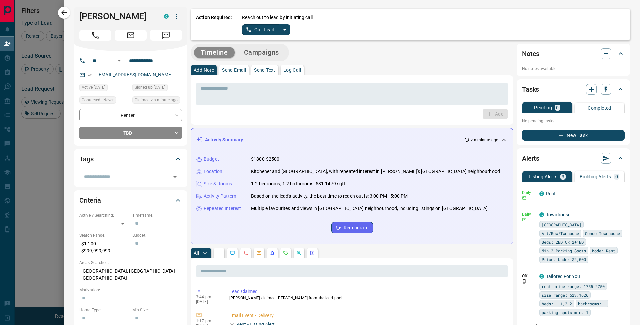
click at [287, 31] on icon "split button" at bounding box center [285, 30] width 8 height 8
click at [273, 51] on li "Log Manual Call" at bounding box center [266, 53] width 41 height 10
click at [262, 31] on button "Log Manual Call" at bounding box center [264, 29] width 44 height 11
click at [265, 29] on button "No" at bounding box center [261, 29] width 12 height 10
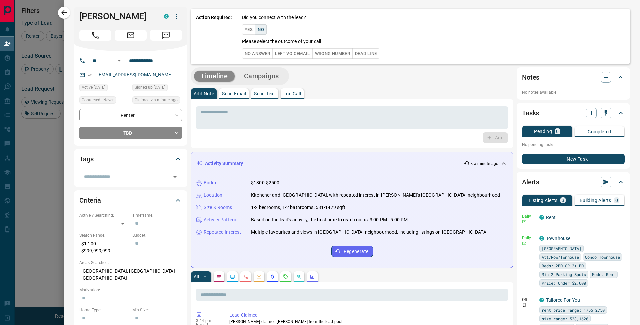
drag, startPoint x: 269, startPoint y: 51, endPoint x: 274, endPoint y: 54, distance: 5.5
click at [269, 51] on button "No Answer" at bounding box center [257, 53] width 31 height 10
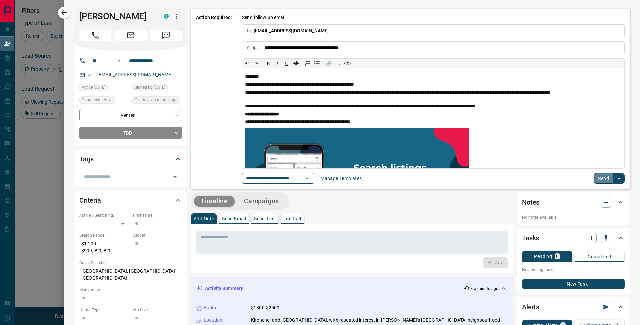
click at [595, 179] on button "Send" at bounding box center [604, 178] width 20 height 11
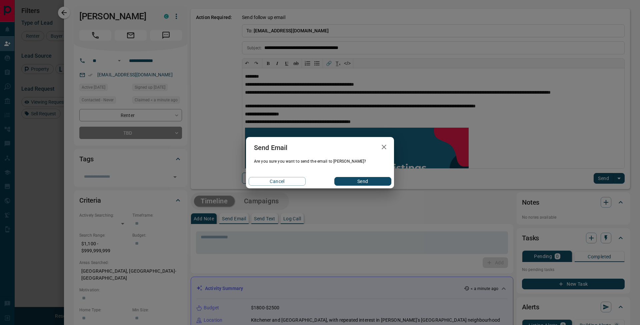
drag, startPoint x: 365, startPoint y: 183, endPoint x: 377, endPoint y: 184, distance: 12.0
click at [365, 183] on button "Send" at bounding box center [362, 181] width 57 height 9
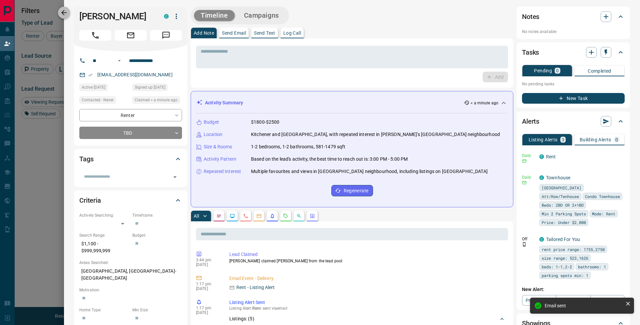
click at [67, 13] on icon "button" at bounding box center [63, 12] width 5 height 5
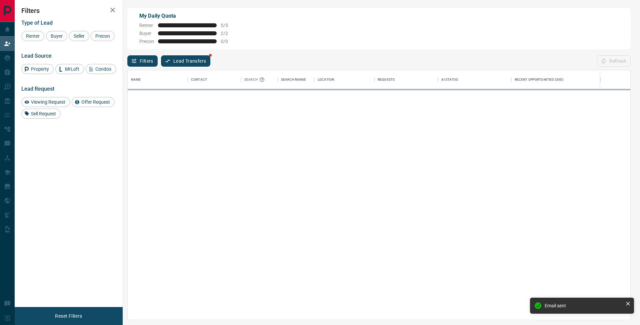
scroll to position [244, 498]
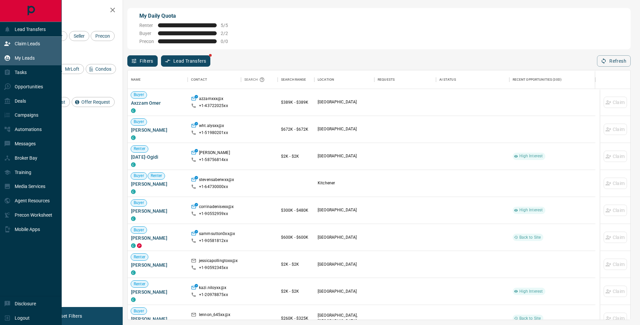
click at [11, 61] on div "My Leads" at bounding box center [19, 58] width 31 height 11
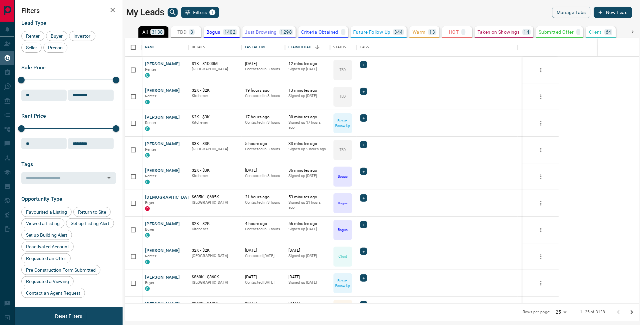
scroll to position [260, 429]
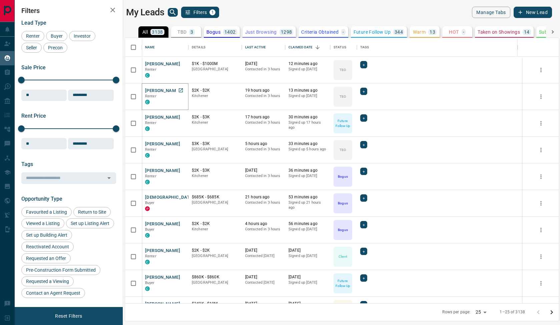
click at [163, 91] on button "[PERSON_NAME]" at bounding box center [162, 91] width 35 height 6
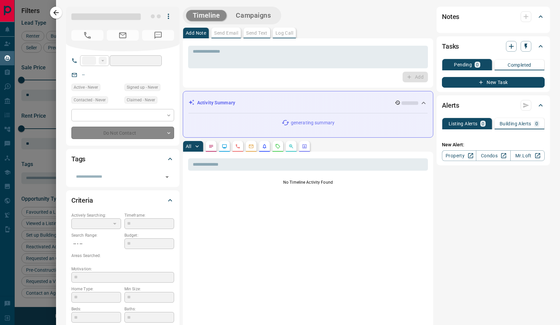
type input "**"
type input "**********"
type input "**"
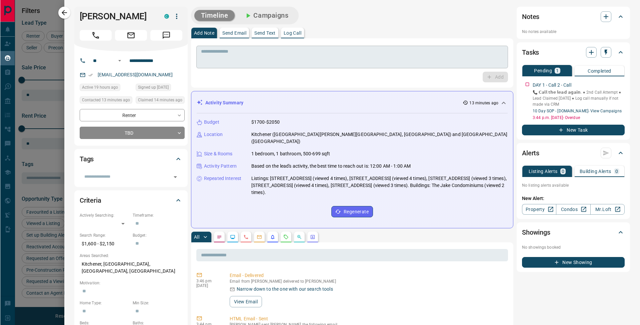
scroll to position [5, 5]
click at [236, 61] on textarea at bounding box center [352, 57] width 303 height 17
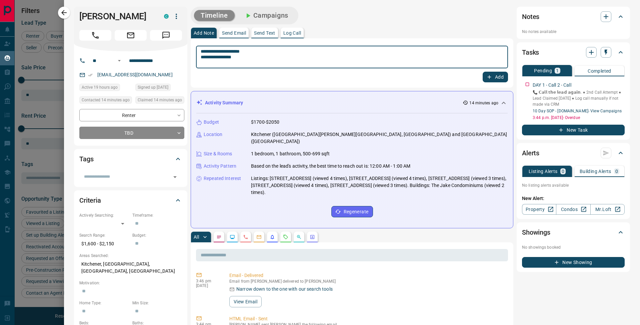
type textarea "**********"
click at [489, 75] on button "Add" at bounding box center [495, 77] width 25 height 11
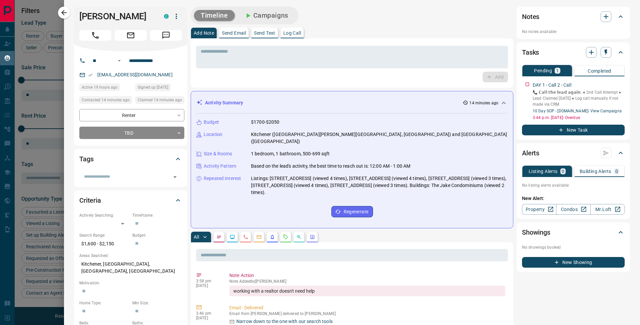
click at [256, 16] on button "Campaigns" at bounding box center [266, 15] width 58 height 11
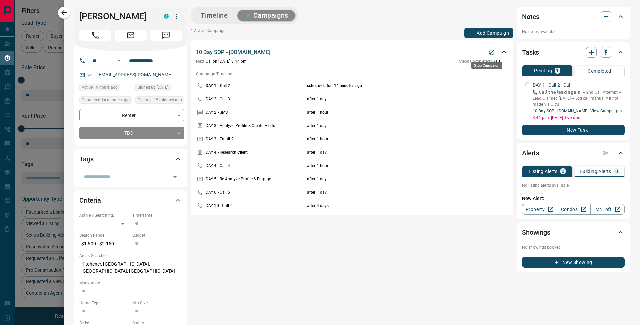
click at [489, 52] on icon "Stop Campaign" at bounding box center [492, 53] width 6 height 6
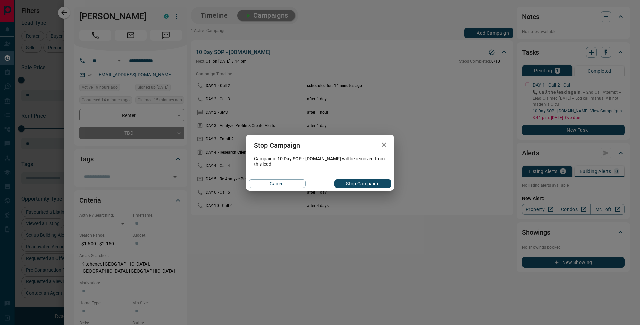
click at [371, 183] on button "Stop Campaign" at bounding box center [362, 183] width 57 height 9
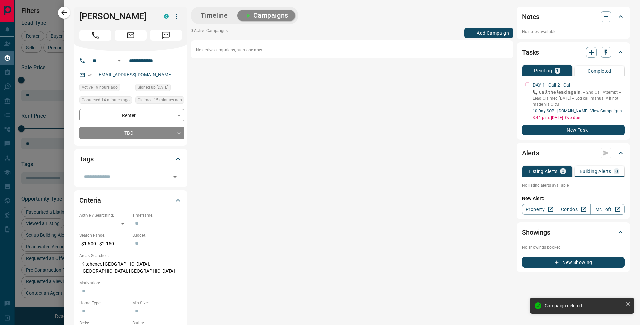
click at [212, 10] on div "Timeline Campaigns" at bounding box center [245, 16] width 104 height 14
click at [221, 17] on button "Timeline" at bounding box center [214, 15] width 41 height 11
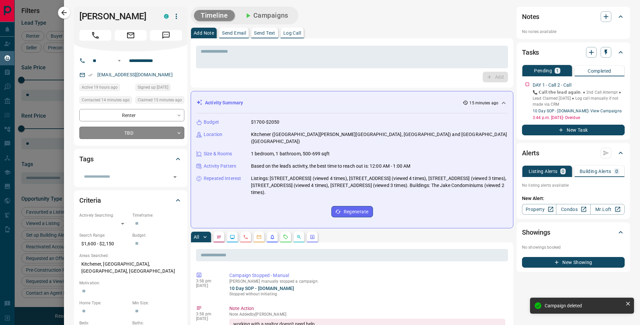
click at [140, 137] on body "Lead Transfers Claim Leads My Leads Tasks Opportunities Deals Campaigns Automat…" at bounding box center [320, 158] width 640 height 317
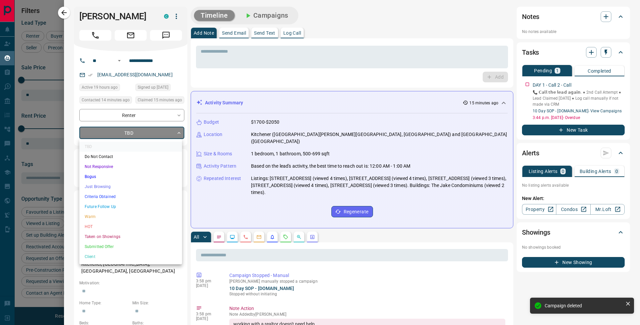
click at [125, 183] on li "Just Browsing" at bounding box center [130, 187] width 103 height 10
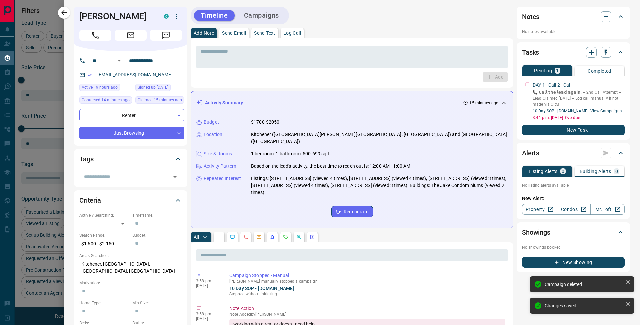
type input "*"
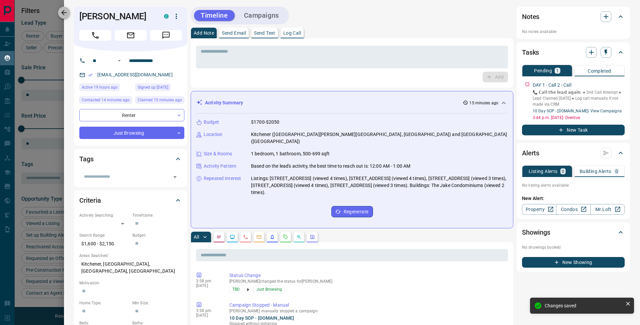
click at [64, 12] on icon "button" at bounding box center [63, 12] width 5 height 5
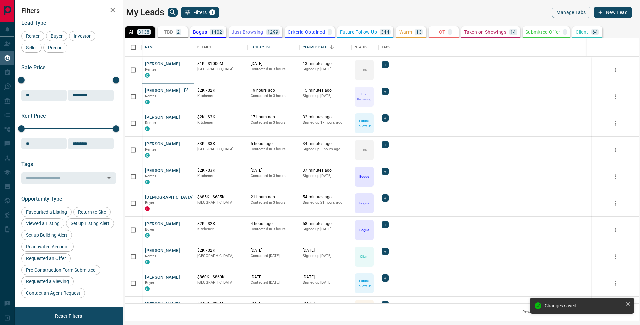
click at [166, 91] on button "[PERSON_NAME]" at bounding box center [162, 91] width 35 height 6
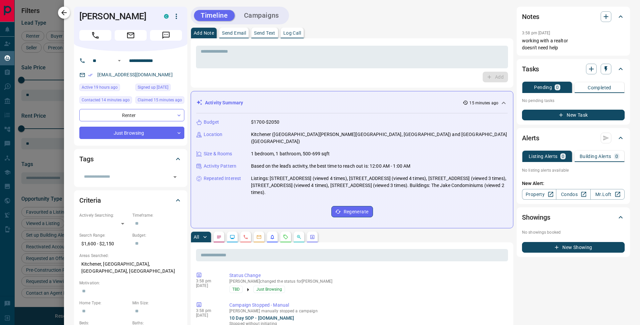
click at [67, 16] on icon "button" at bounding box center [64, 13] width 8 height 8
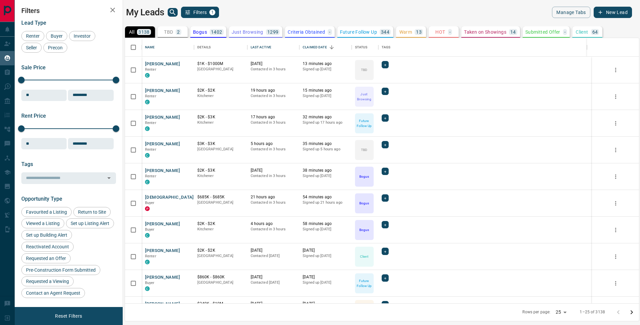
click at [171, 30] on p "TBD" at bounding box center [168, 32] width 9 height 5
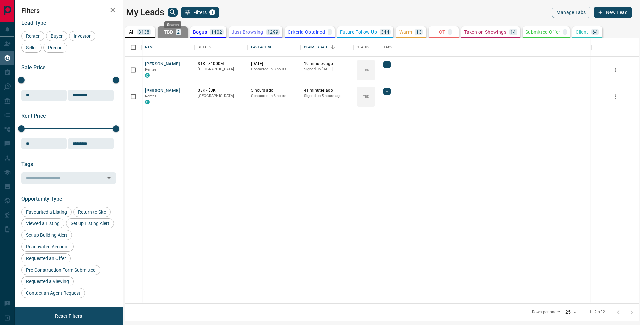
click at [172, 13] on icon "search button" at bounding box center [173, 12] width 8 height 8
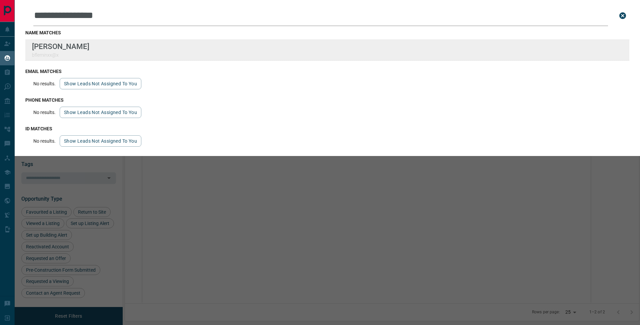
type input "**********"
